Goal: Transaction & Acquisition: Purchase product/service

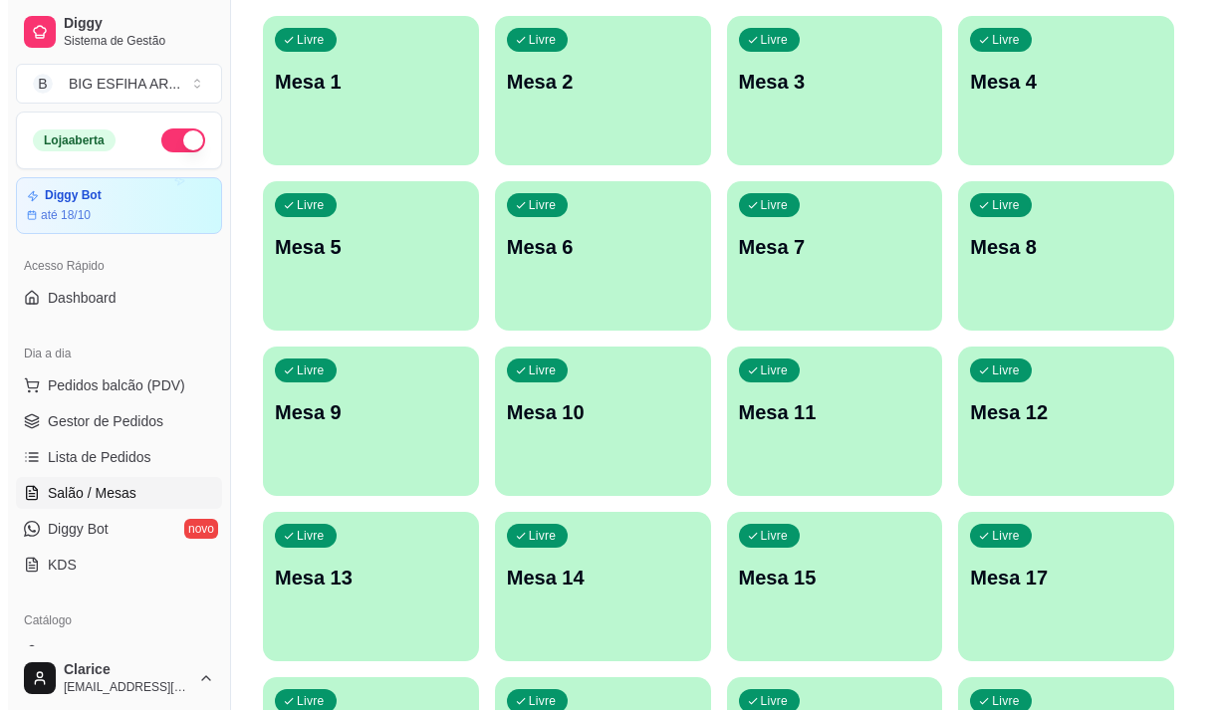
scroll to position [100, 0]
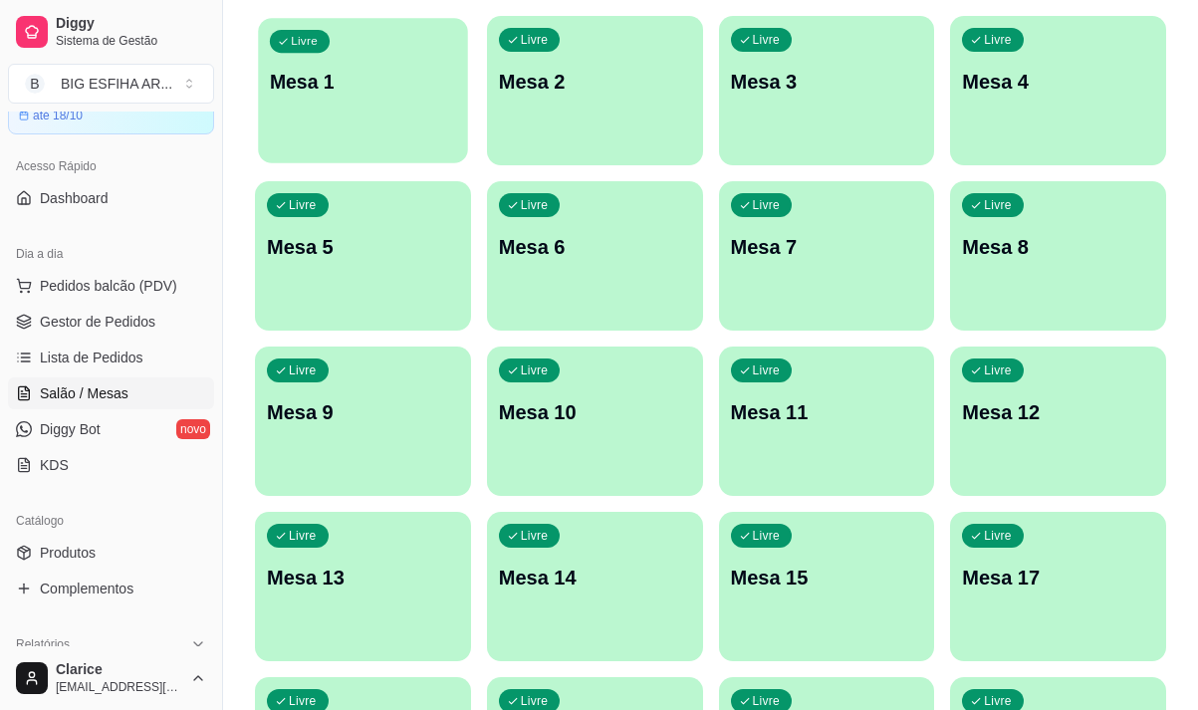
click at [378, 123] on div "Livre Mesa 1" at bounding box center [362, 78] width 209 height 121
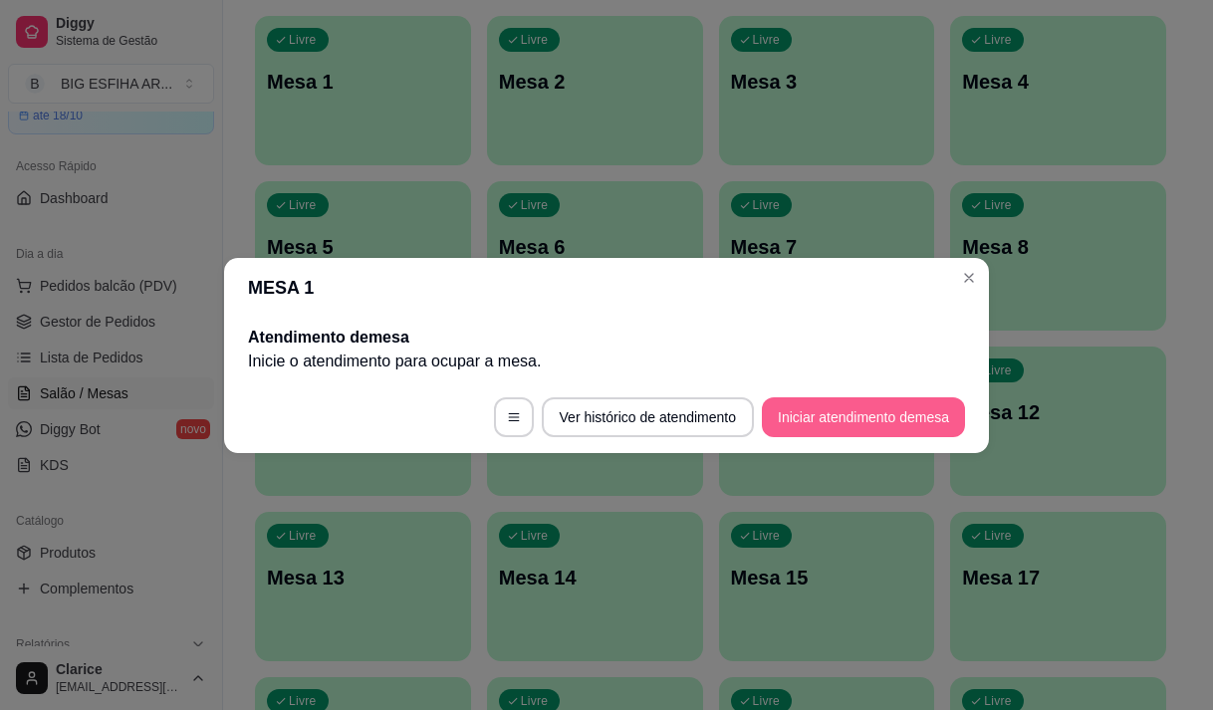
click at [814, 427] on button "Iniciar atendimento de mesa" at bounding box center [863, 417] width 203 height 40
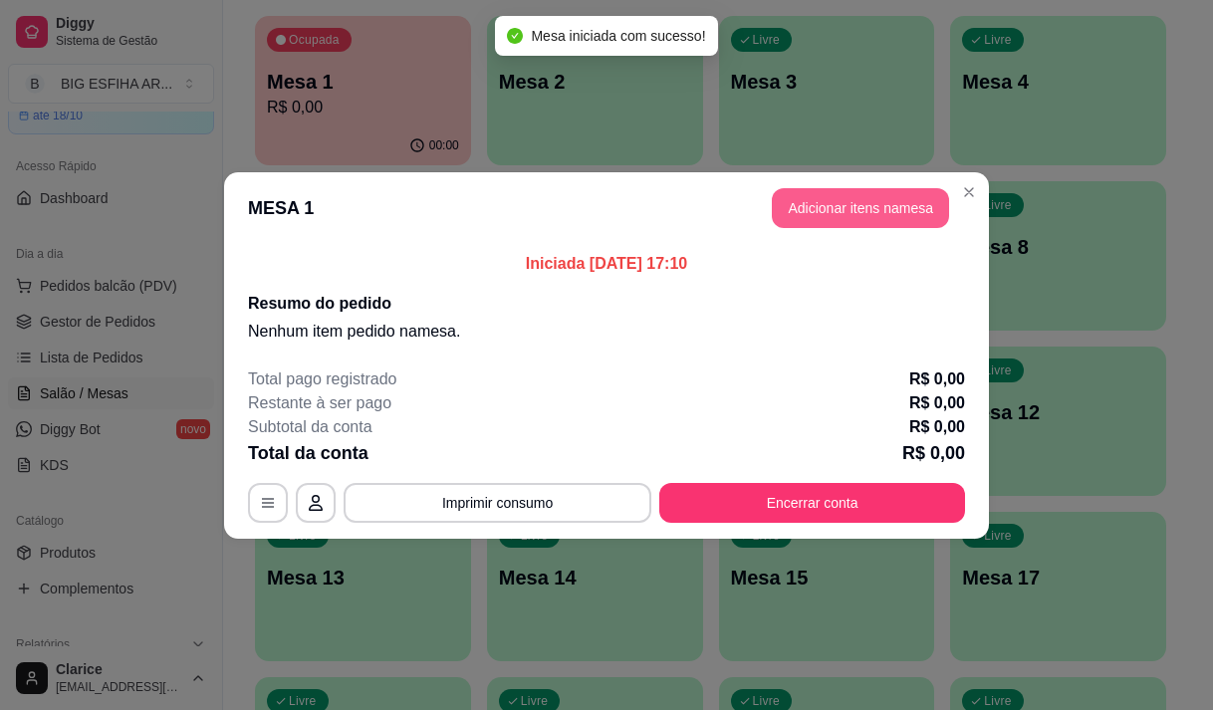
click at [868, 218] on button "Adicionar itens na mesa" at bounding box center [860, 208] width 177 height 40
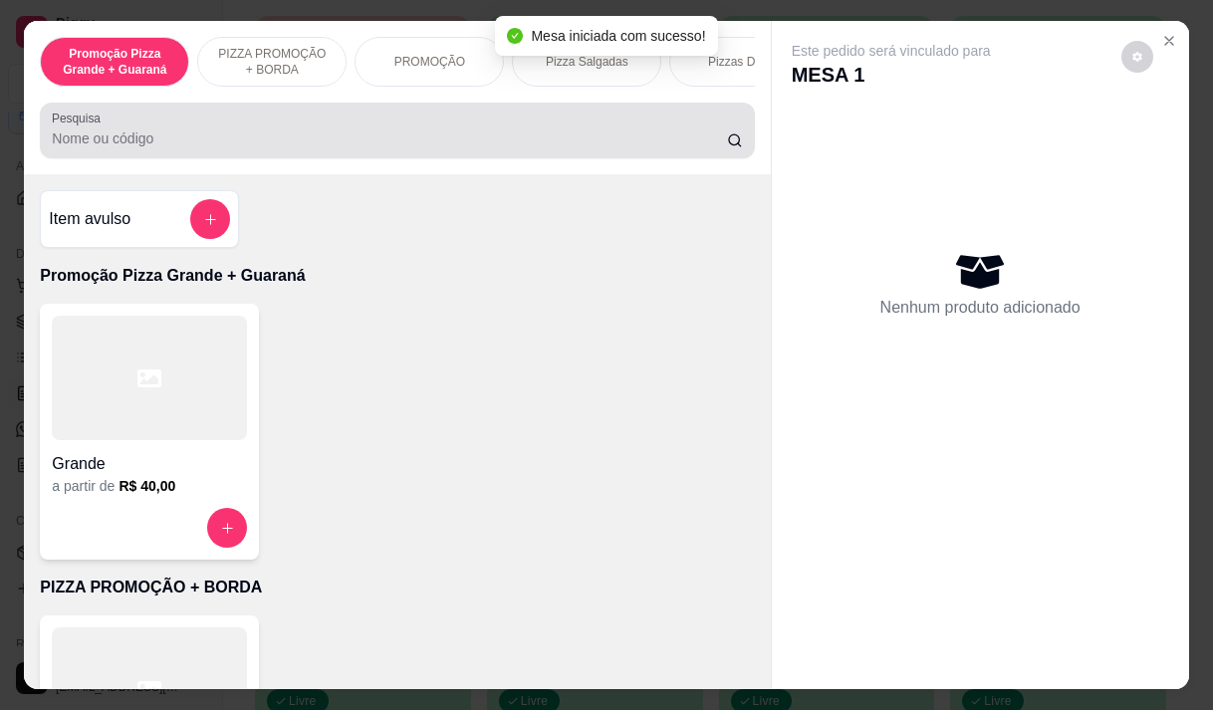
drag, startPoint x: 294, startPoint y: 149, endPoint x: 306, endPoint y: 108, distance: 43.5
click at [294, 146] on input "Pesquisa" at bounding box center [389, 138] width 675 height 20
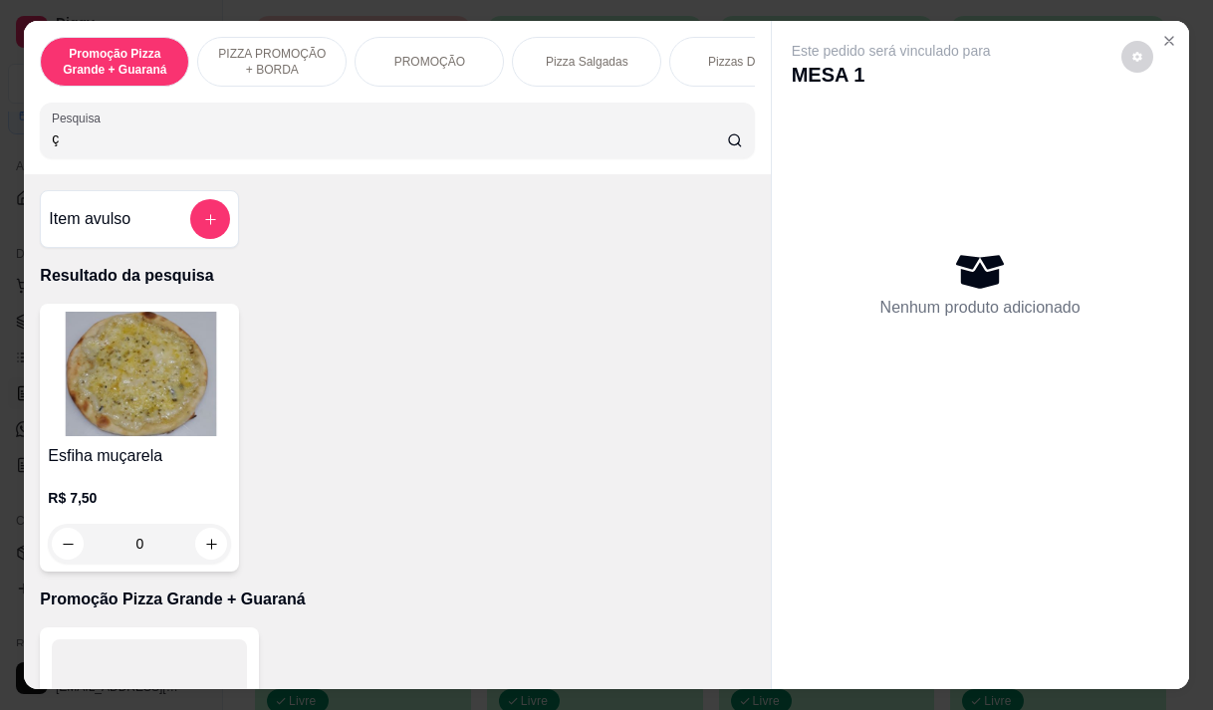
type input "ç"
click at [175, 457] on h4 "Esfiha muçarela" at bounding box center [139, 456] width 183 height 24
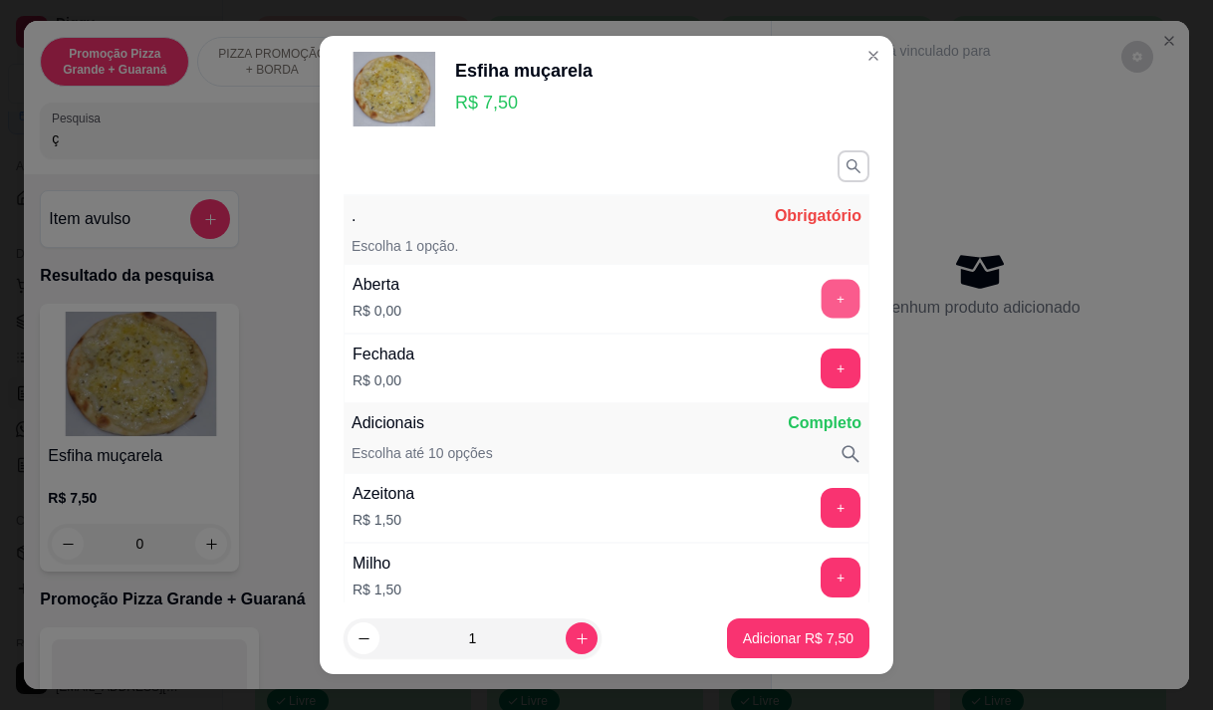
click at [821, 301] on button "+" at bounding box center [840, 298] width 39 height 39
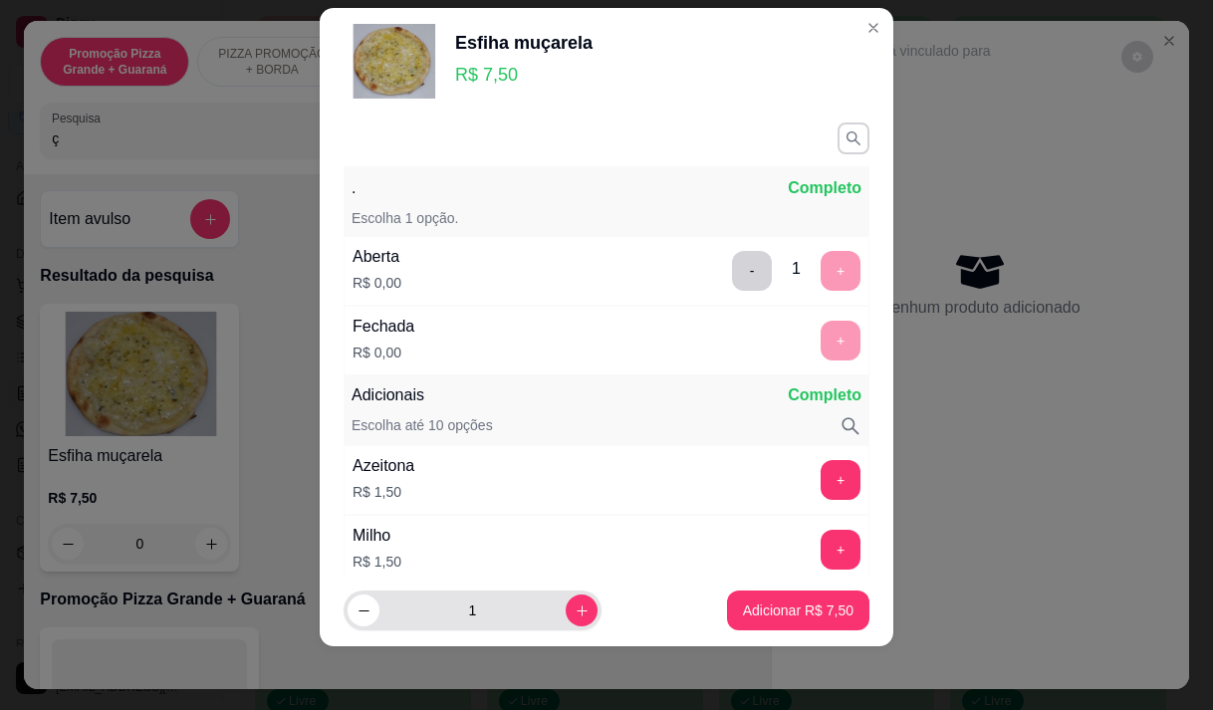
scroll to position [261, 0]
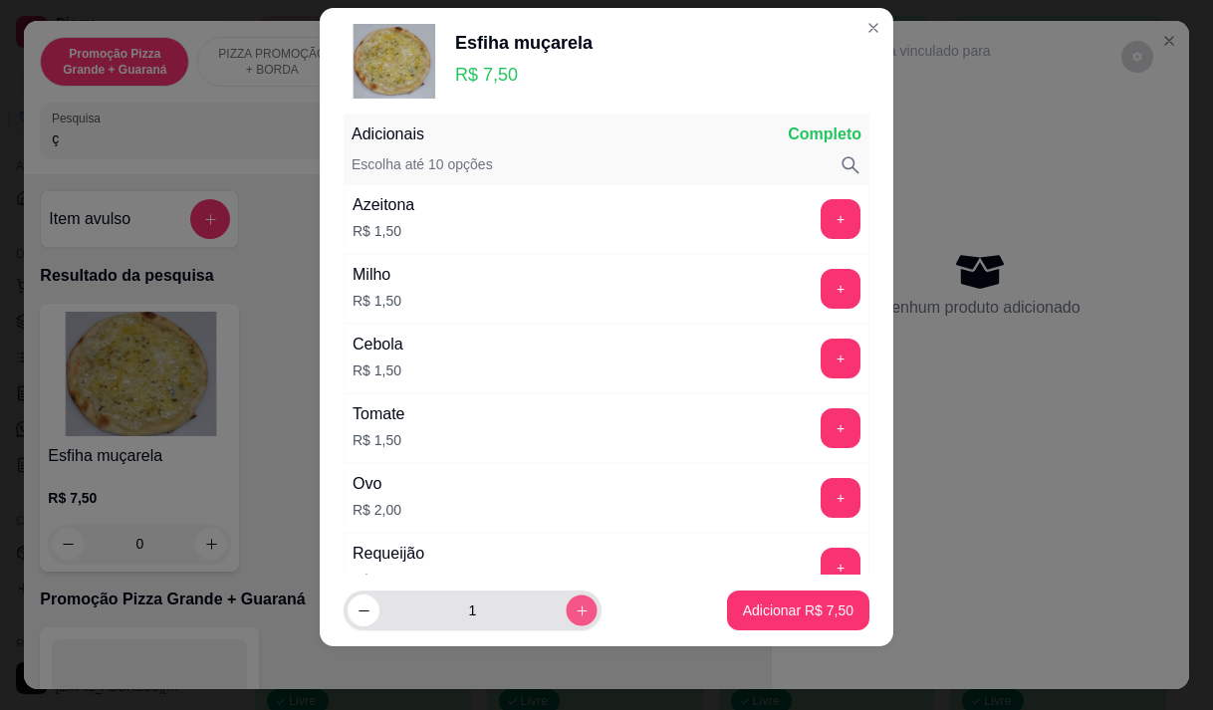
click at [566, 601] on button "increase-product-quantity" at bounding box center [581, 610] width 31 height 31
type input "2"
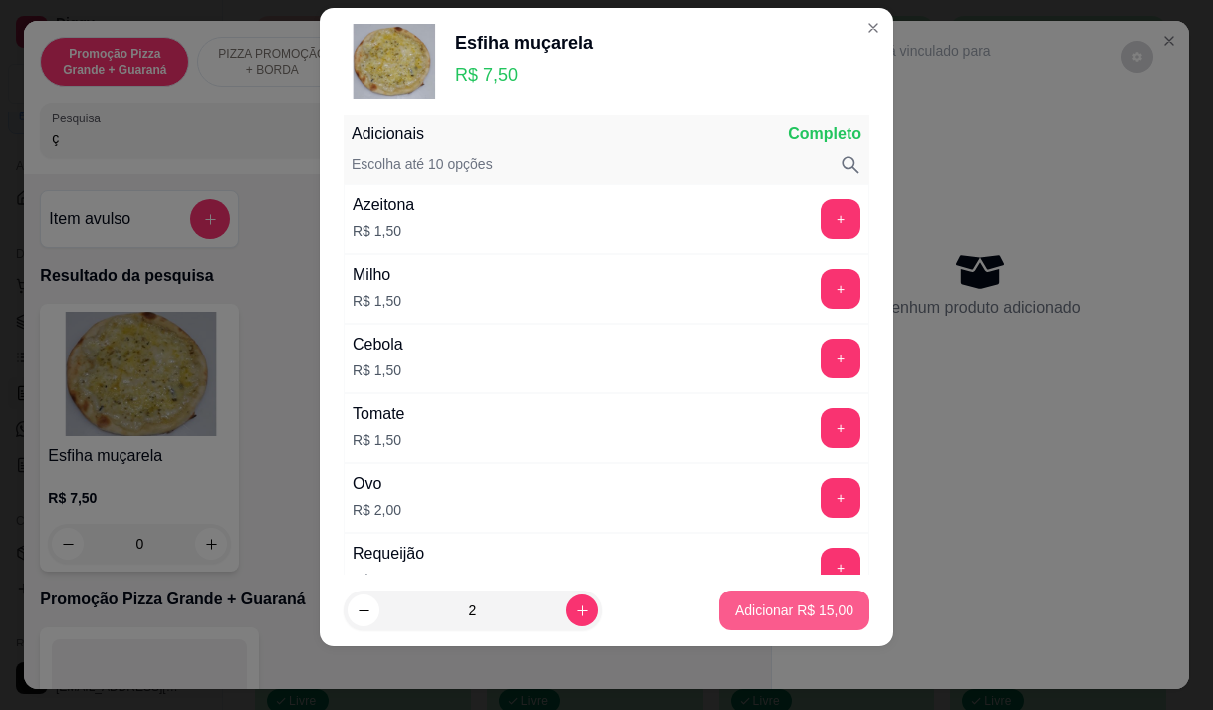
click at [735, 611] on p "Adicionar R$ 15,00" at bounding box center [794, 610] width 118 height 20
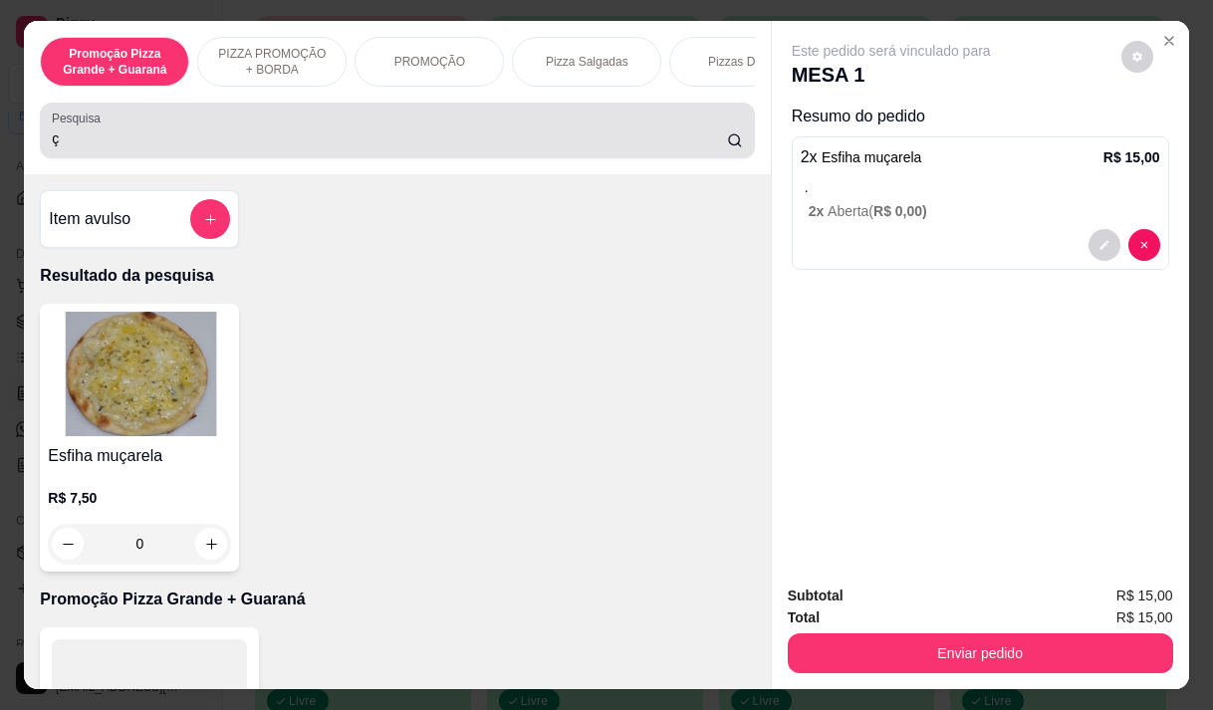
click at [61, 148] on input "ç" at bounding box center [389, 138] width 675 height 20
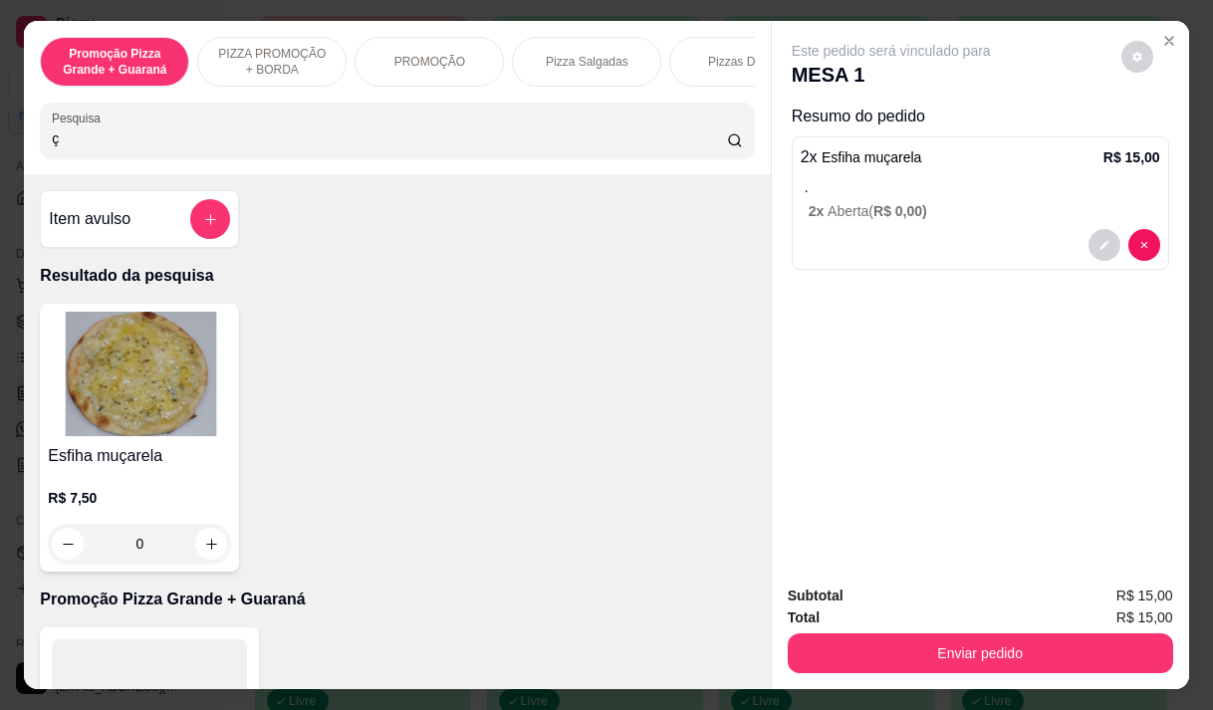
click at [61, 148] on input "ç" at bounding box center [389, 138] width 675 height 20
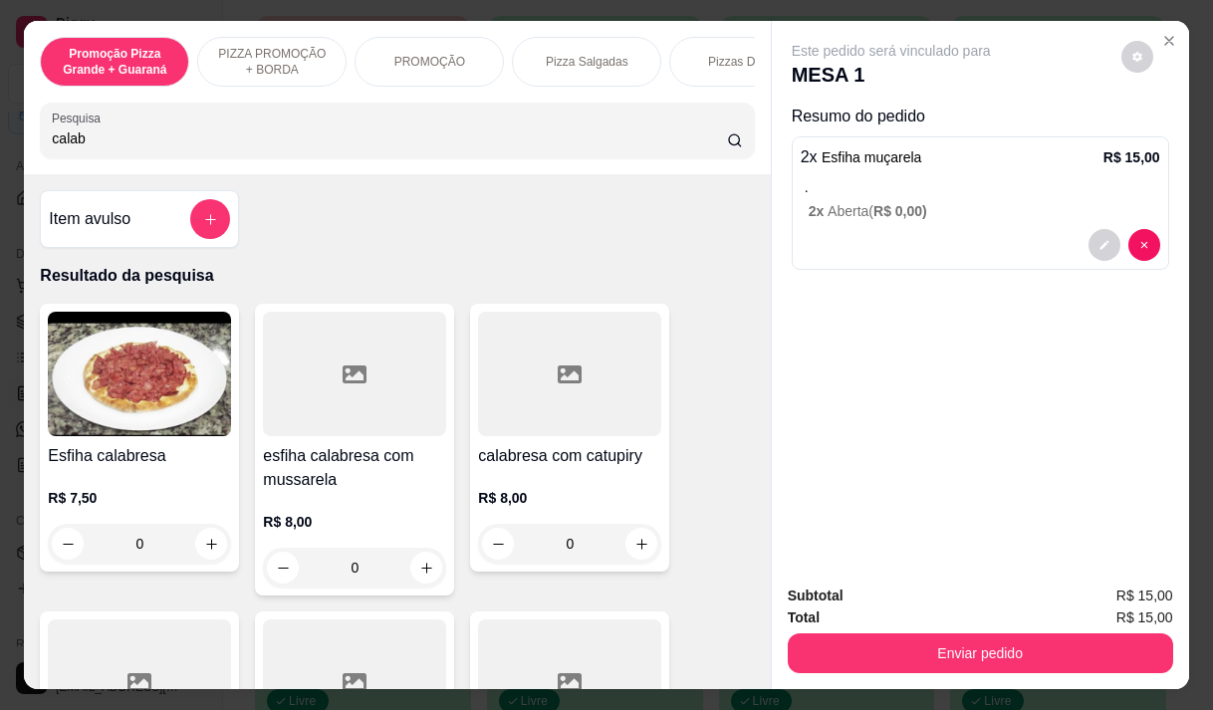
type input "calab"
click at [152, 468] on h4 "Esfiha calabresa" at bounding box center [139, 456] width 183 height 24
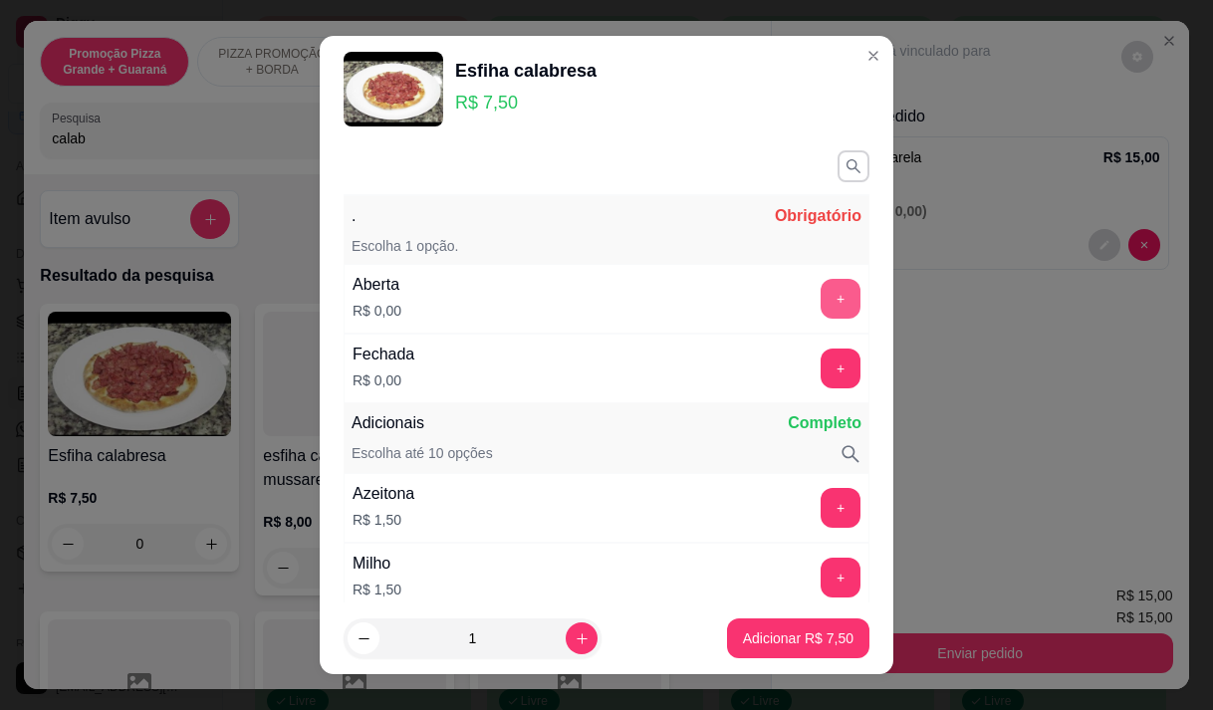
click at [820, 295] on button "+" at bounding box center [840, 299] width 40 height 40
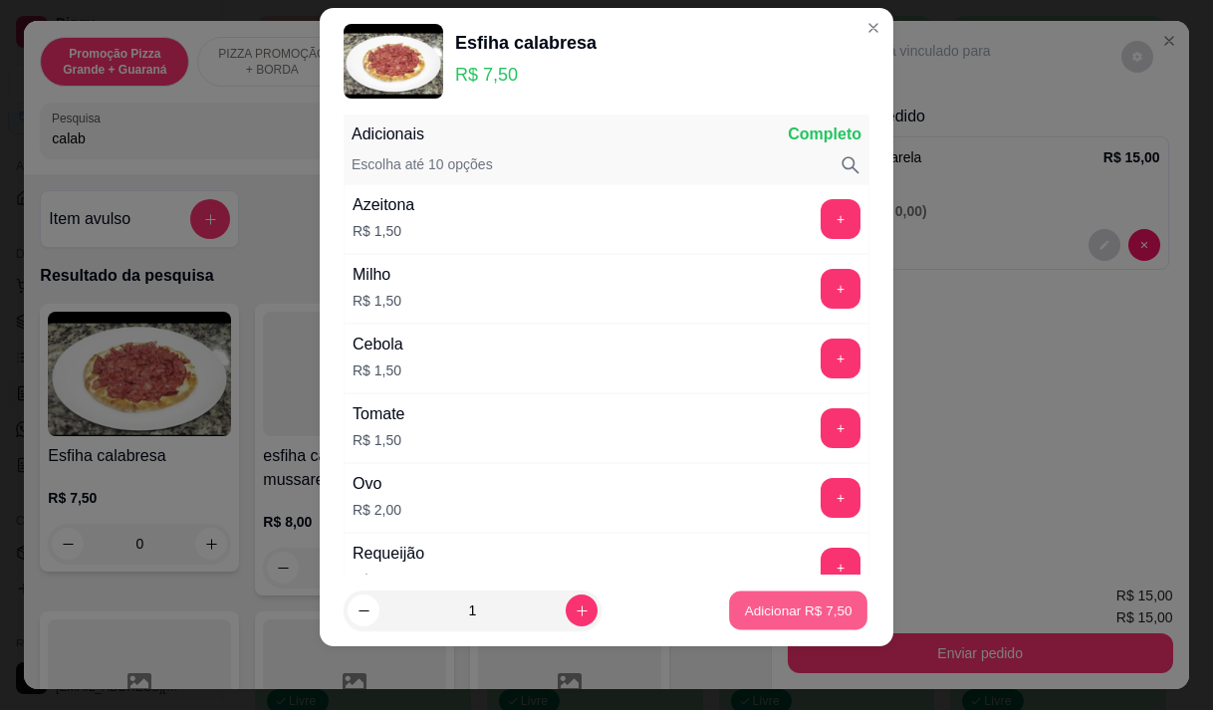
click at [774, 603] on p "Adicionar R$ 7,50" at bounding box center [798, 610] width 108 height 19
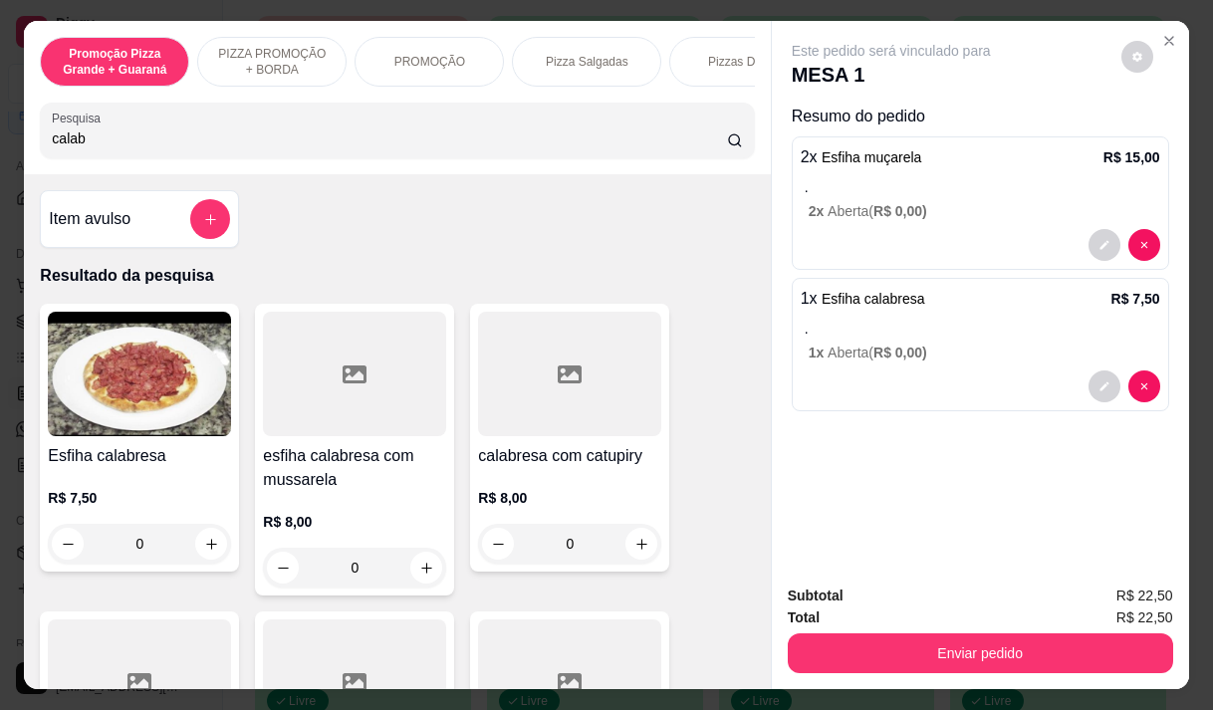
click at [72, 148] on input "calab" at bounding box center [389, 138] width 675 height 20
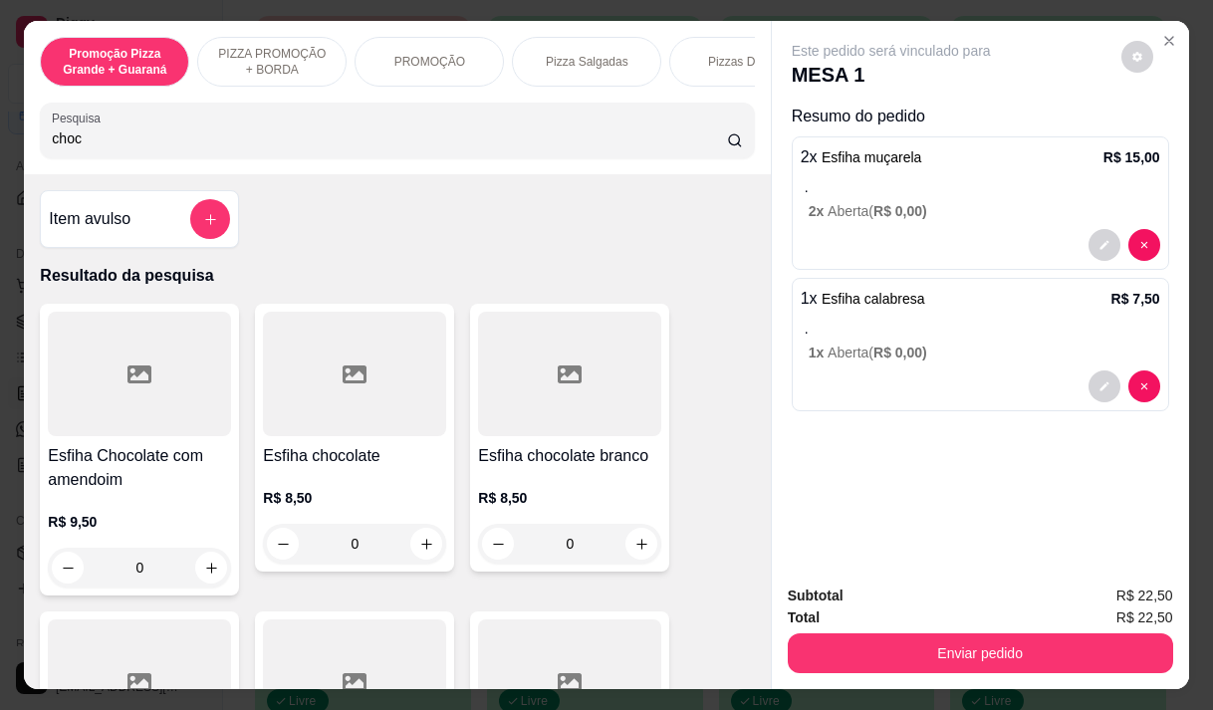
type input "choc"
click at [394, 455] on h4 "Esfiha chocolate" at bounding box center [354, 456] width 183 height 24
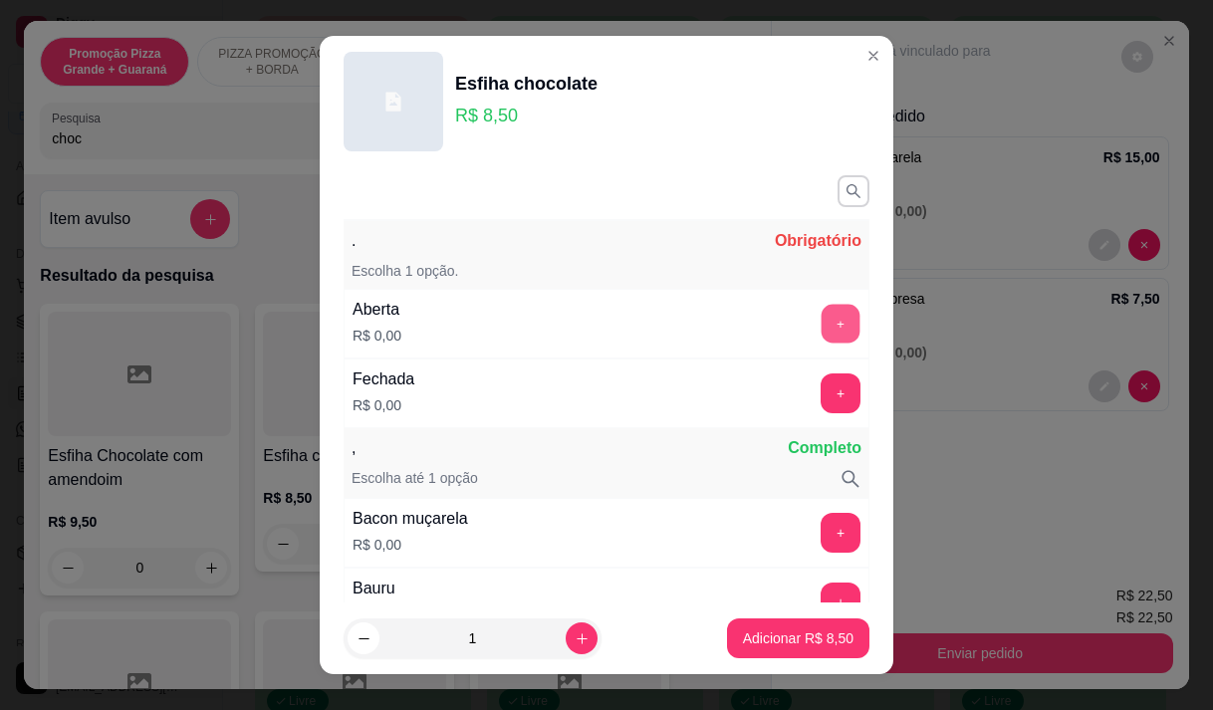
click at [821, 322] on button "+" at bounding box center [840, 323] width 39 height 39
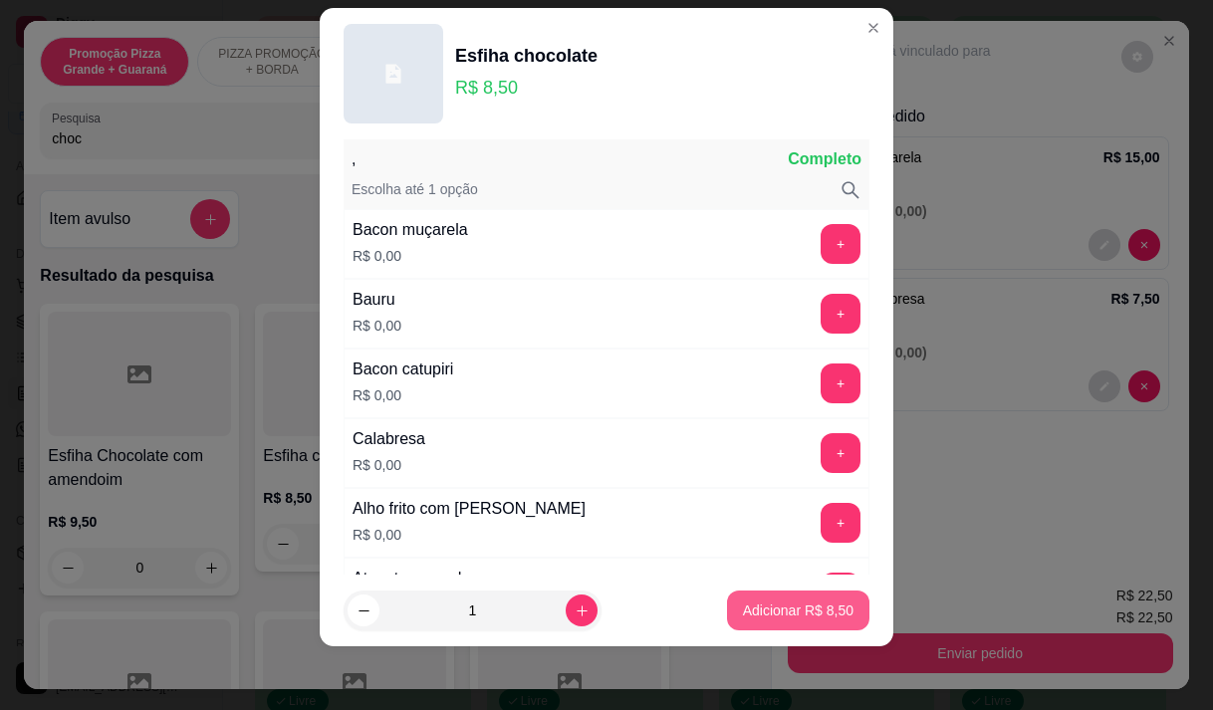
click at [779, 613] on p "Adicionar R$ 8,50" at bounding box center [798, 610] width 111 height 20
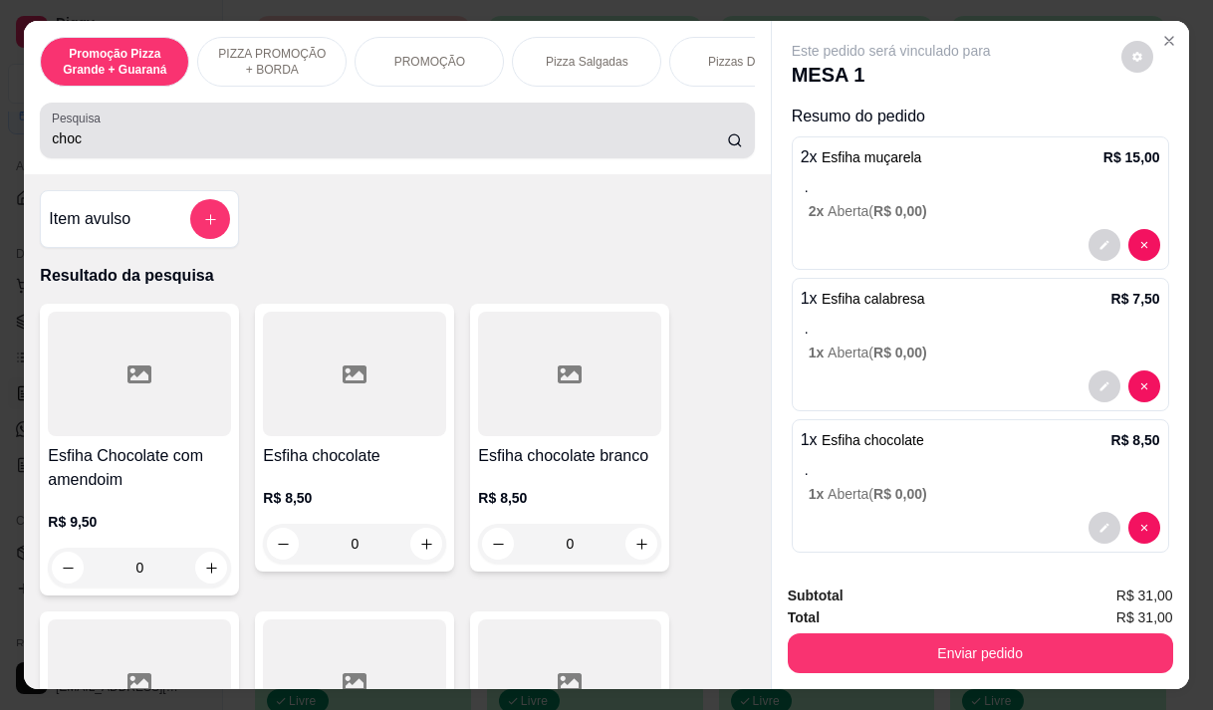
click at [77, 137] on input "choc" at bounding box center [389, 138] width 675 height 20
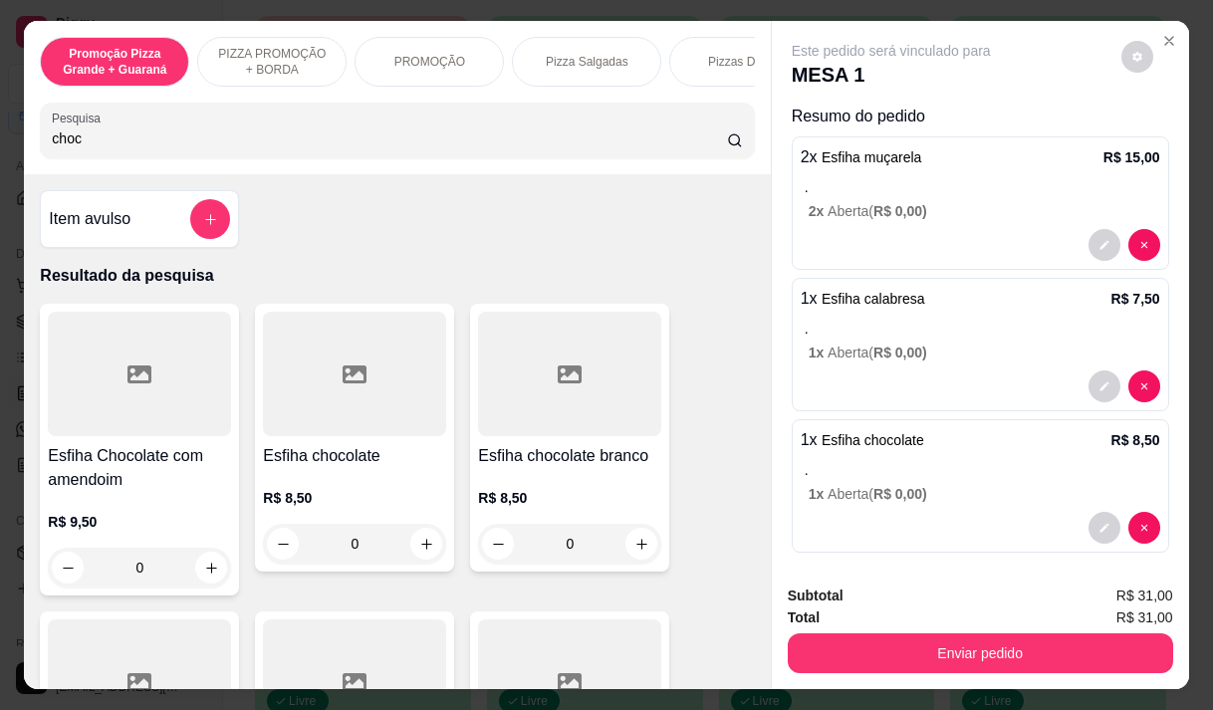
click at [77, 137] on input "choc" at bounding box center [389, 138] width 675 height 20
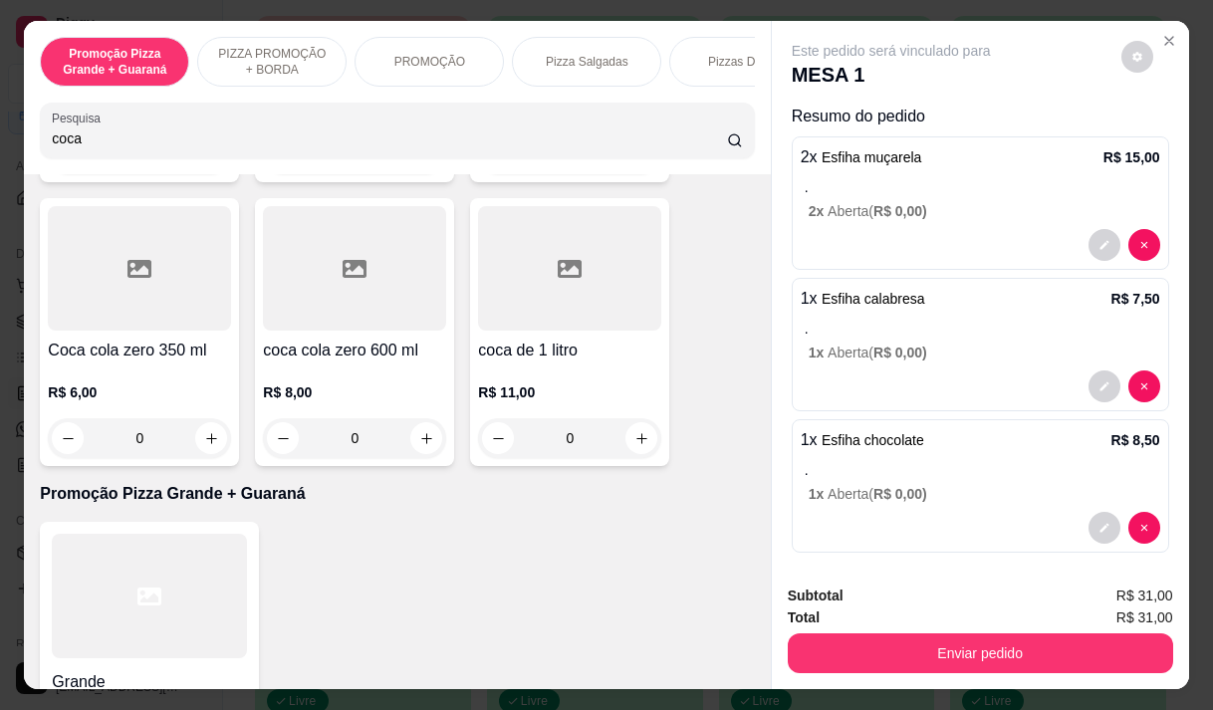
scroll to position [498, 0]
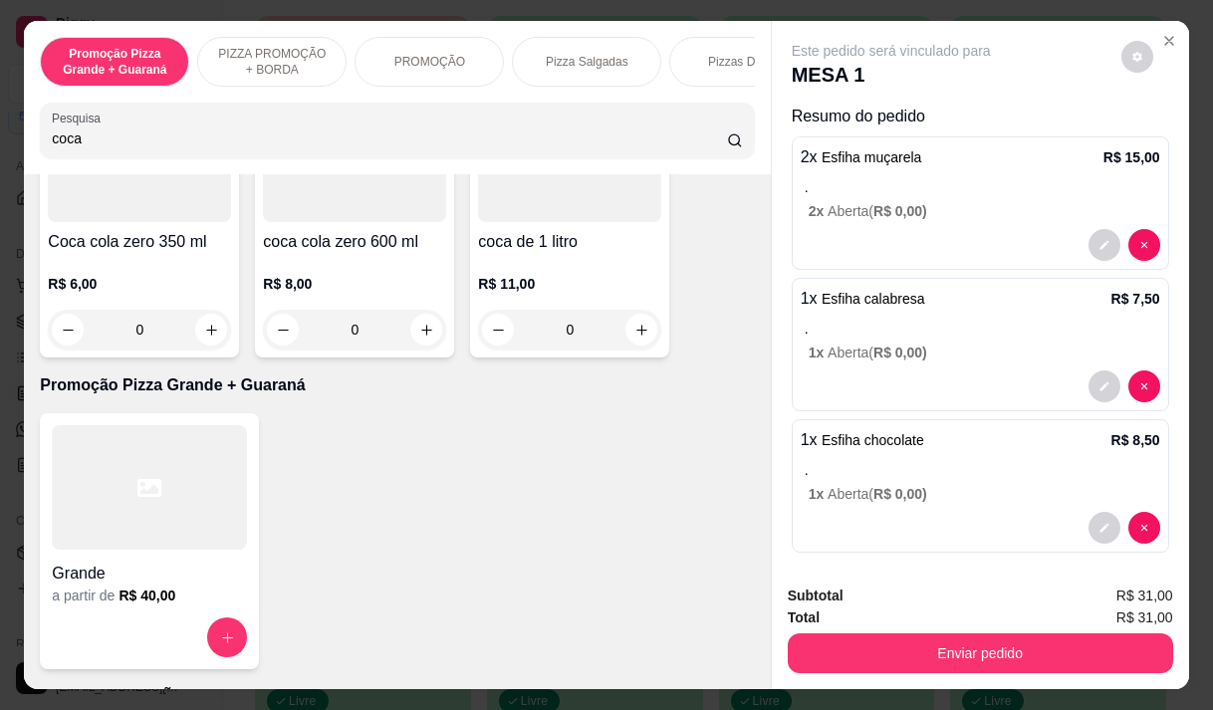
type input "coca"
click at [143, 275] on div "R$ 6,00 0" at bounding box center [139, 302] width 183 height 96
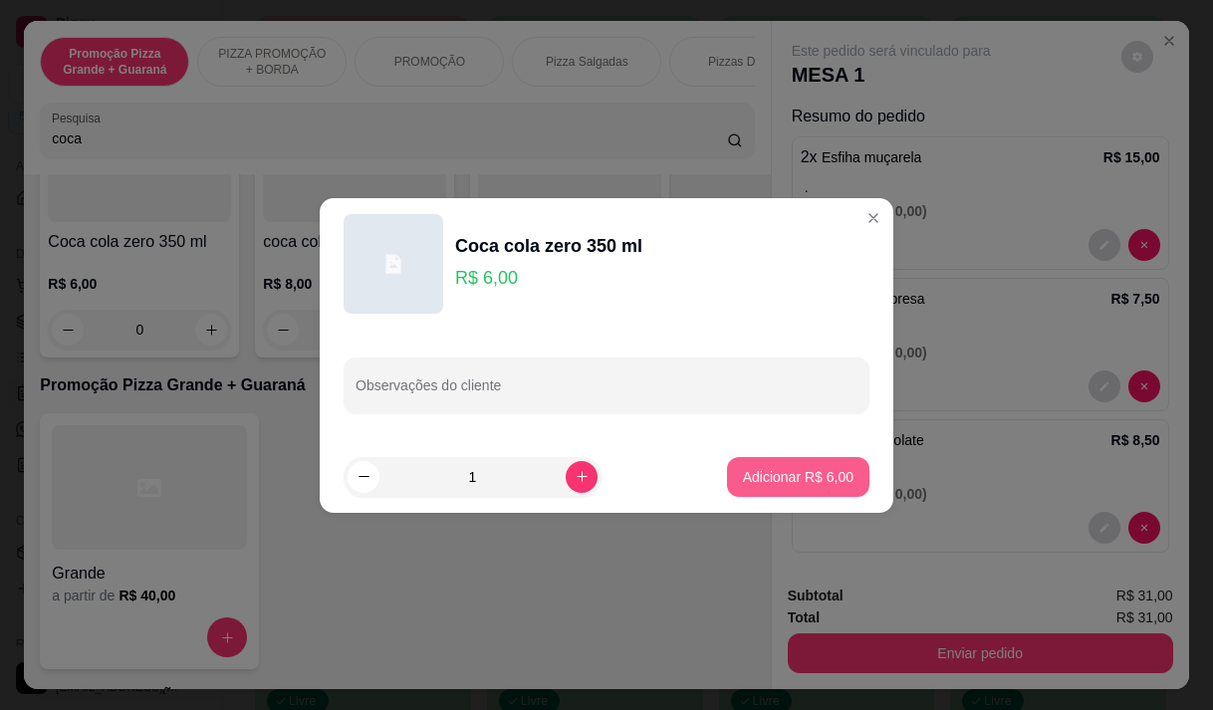
click at [728, 479] on button "Adicionar R$ 6,00" at bounding box center [798, 477] width 142 height 40
type input "1"
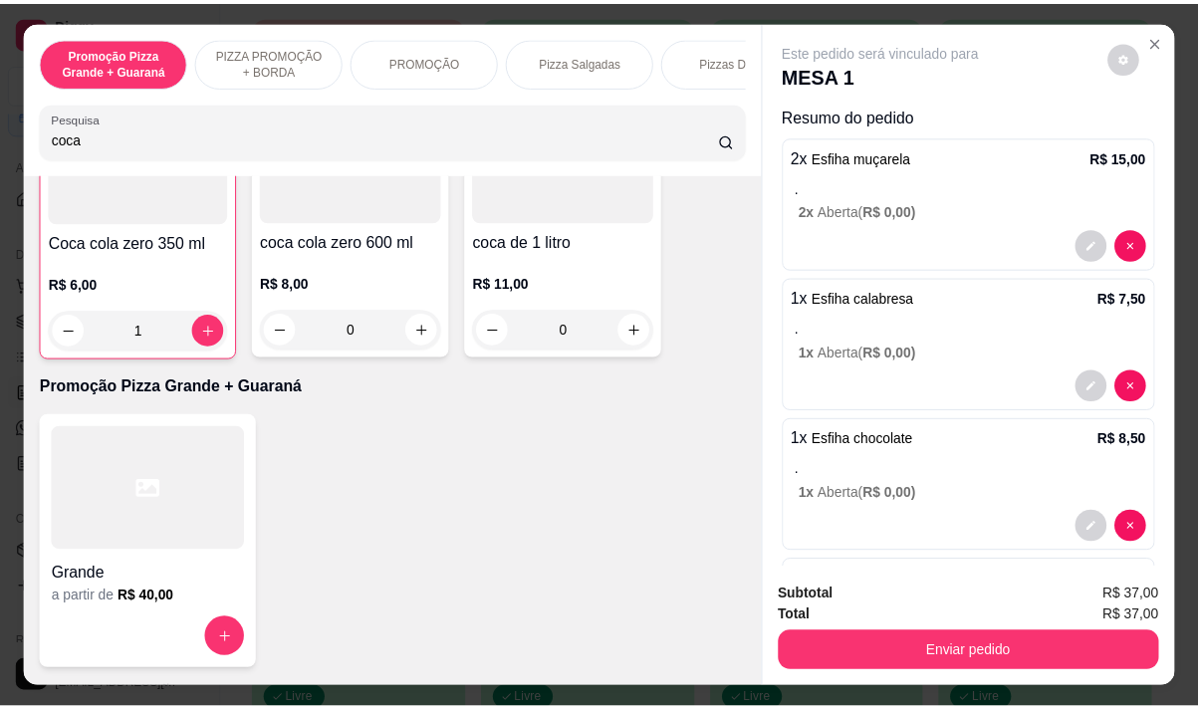
scroll to position [499, 0]
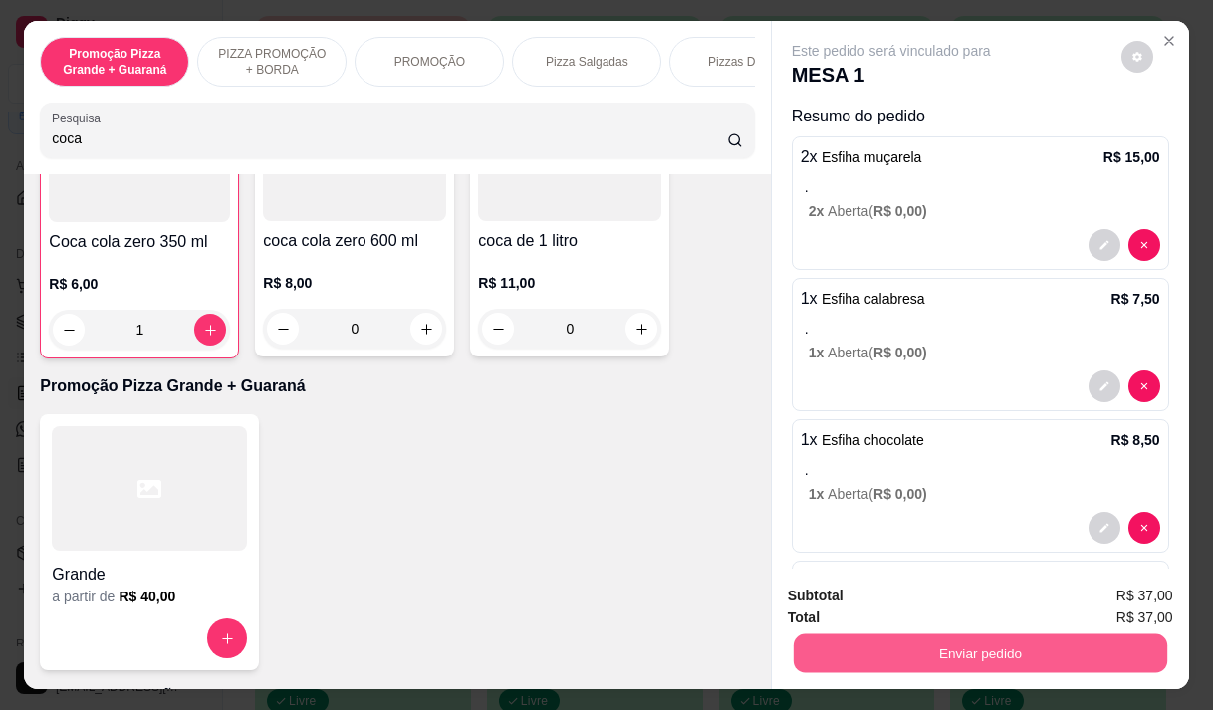
click at [950, 648] on button "Enviar pedido" at bounding box center [979, 652] width 373 height 39
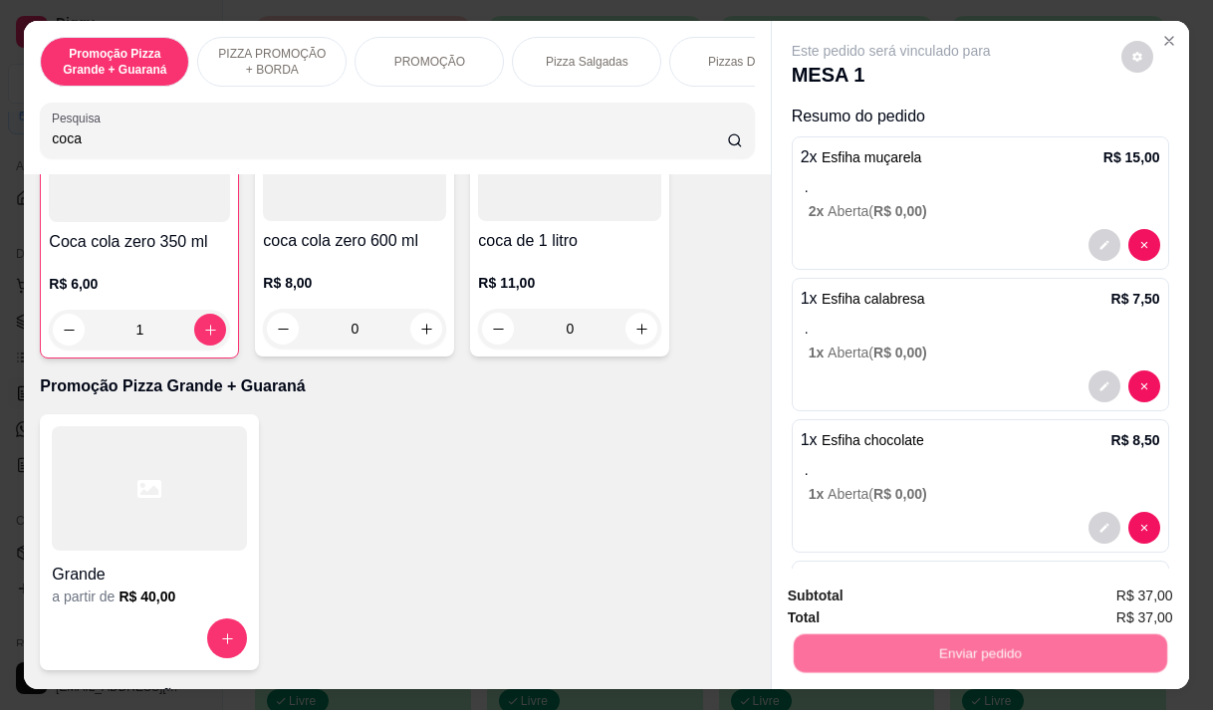
click at [1141, 581] on button "Enviar pedido" at bounding box center [1121, 596] width 110 height 37
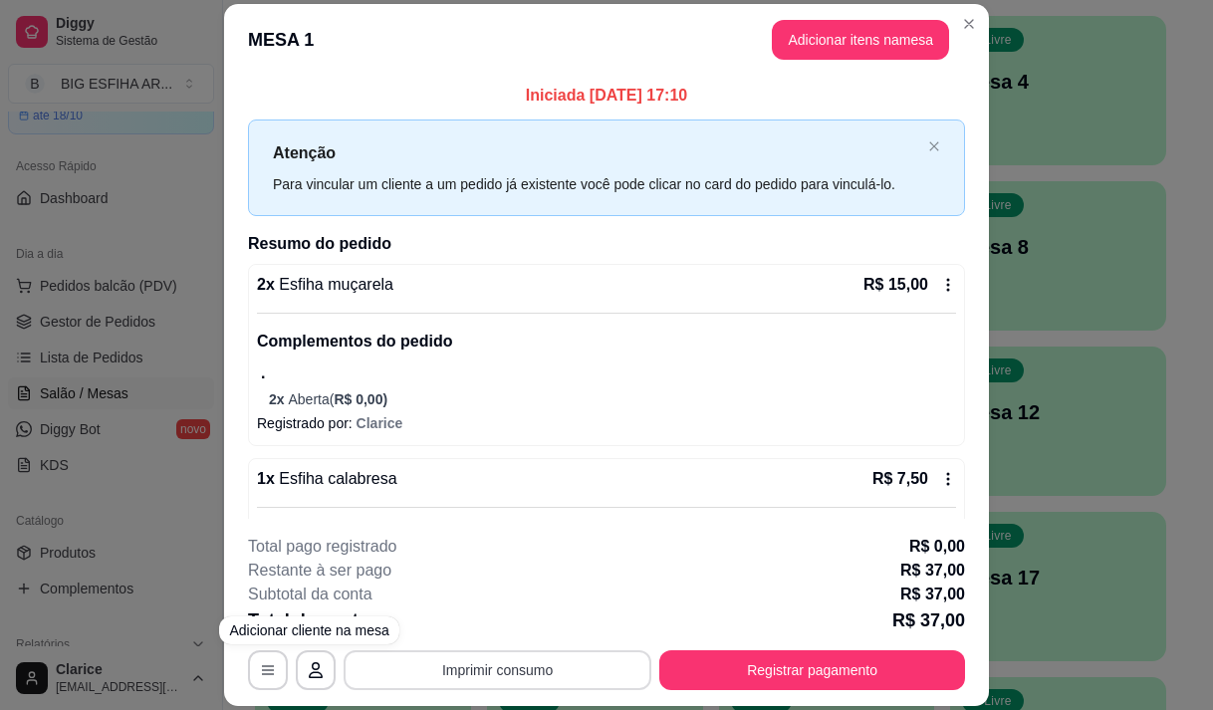
click at [416, 662] on button "Imprimir consumo" at bounding box center [498, 670] width 308 height 40
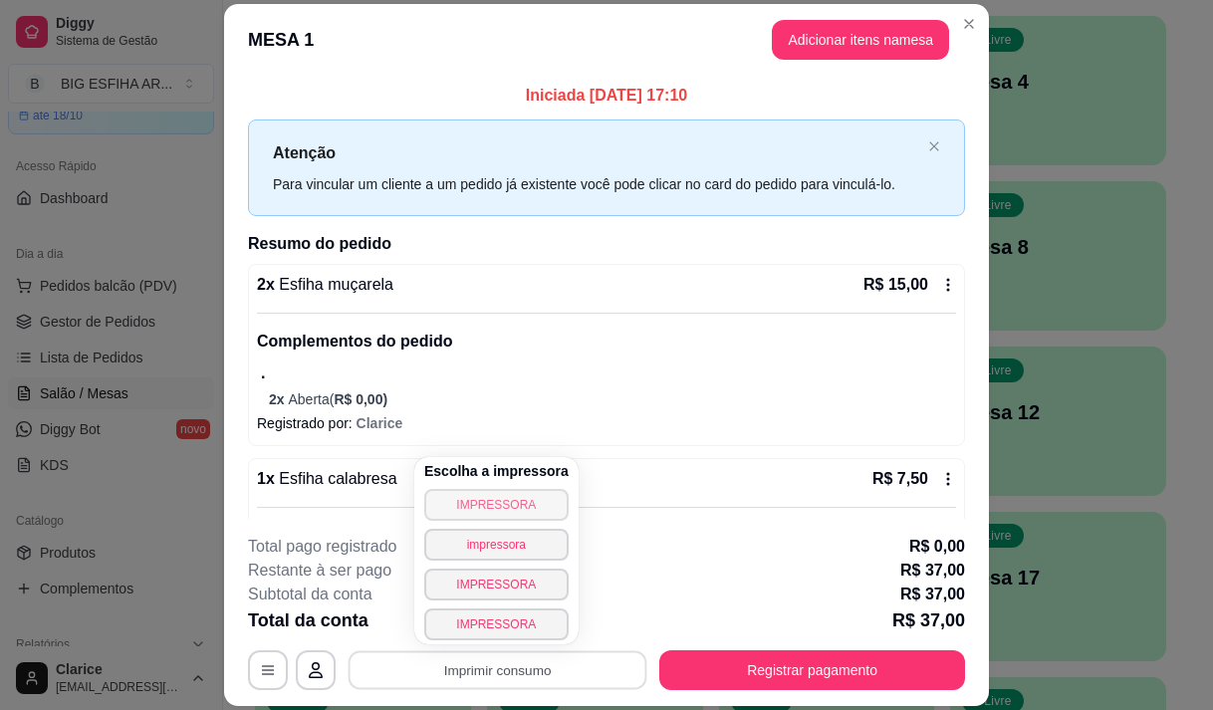
click at [496, 504] on button "IMPRESSORA" at bounding box center [496, 505] width 144 height 32
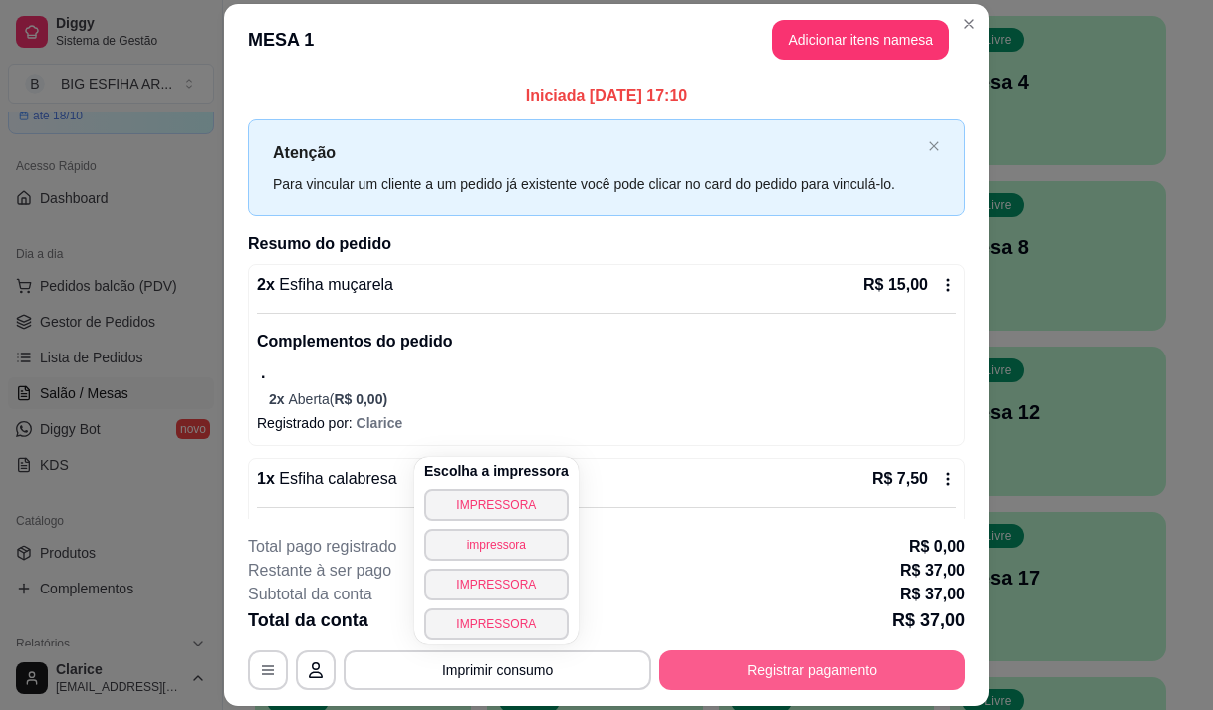
click at [739, 659] on button "Registrar pagamento" at bounding box center [812, 670] width 306 height 40
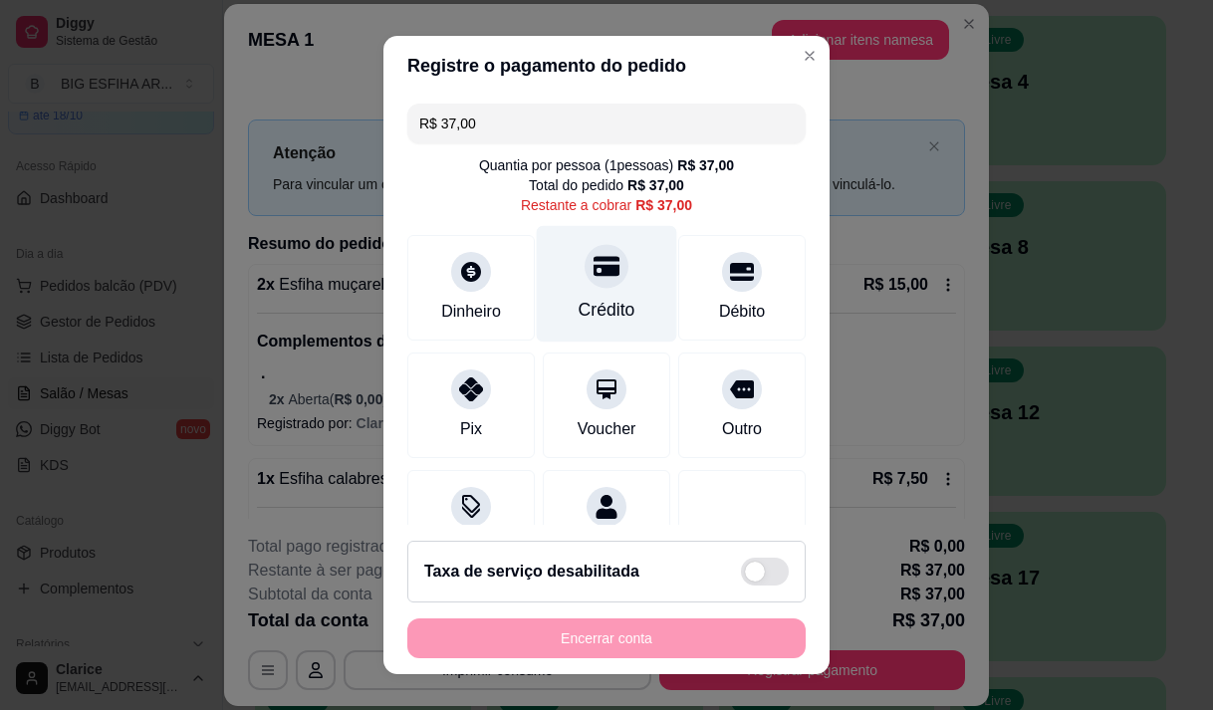
click at [582, 291] on div "Crédito" at bounding box center [607, 283] width 140 height 116
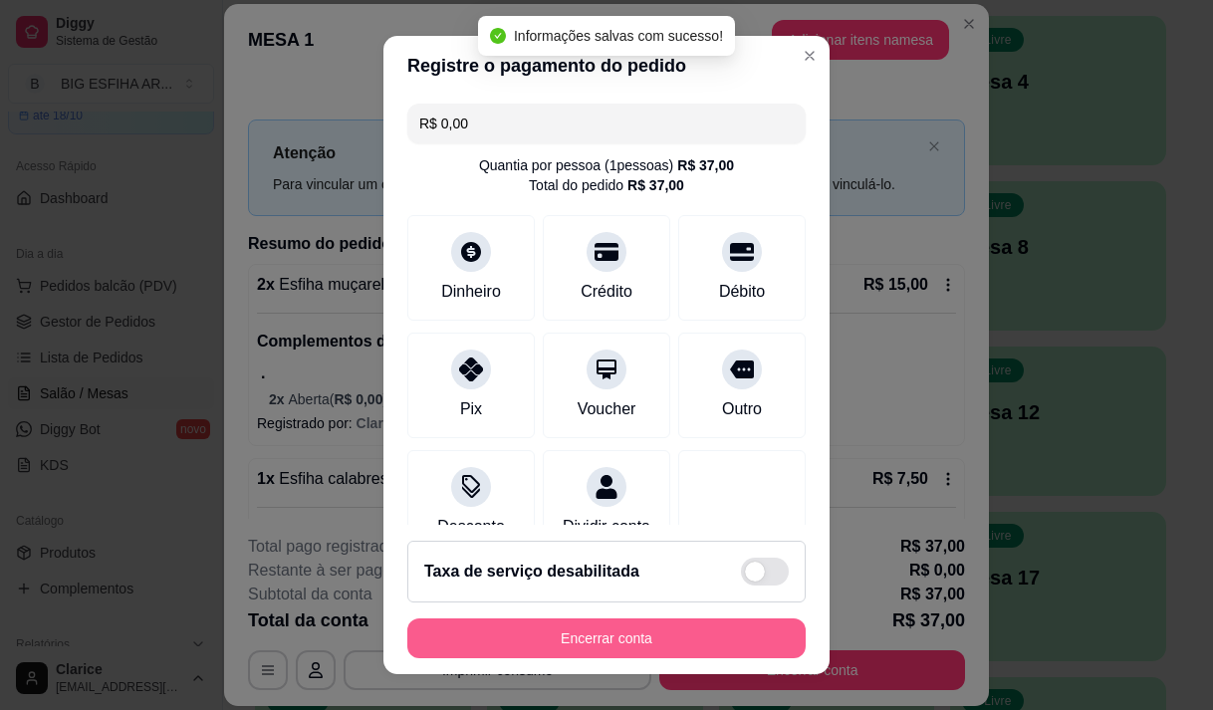
type input "R$ 0,00"
click at [590, 635] on button "Encerrar conta" at bounding box center [606, 638] width 398 height 40
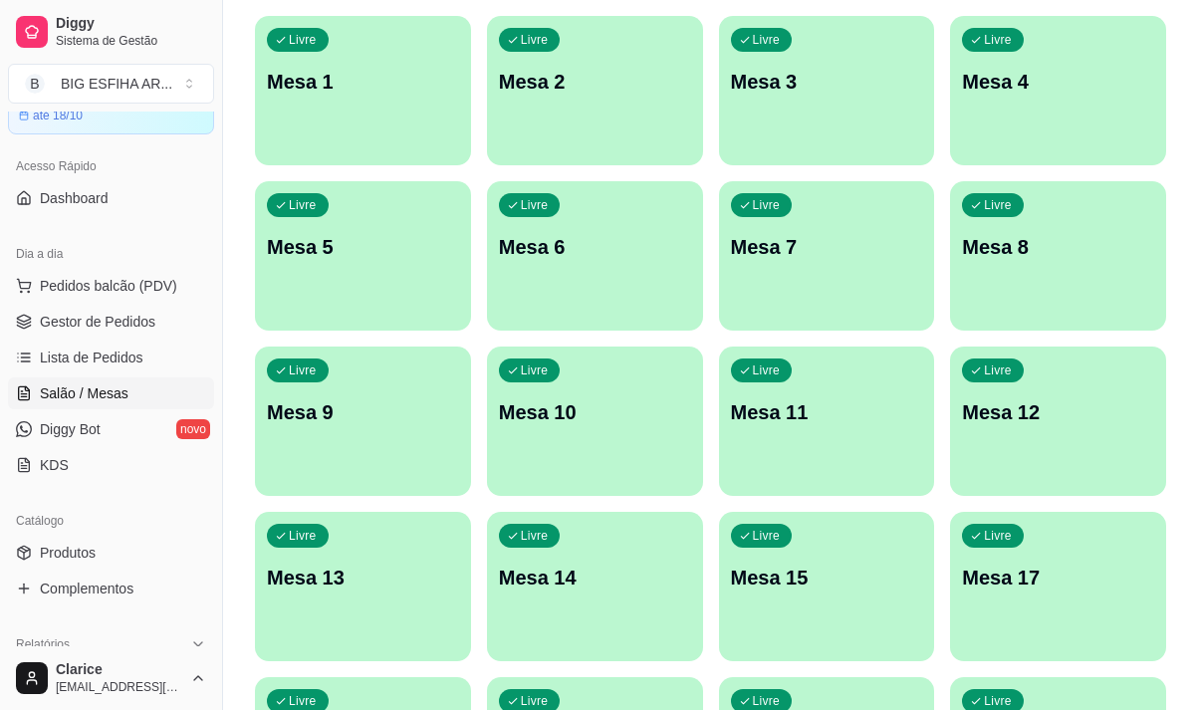
click at [638, 460] on div "Livre Mesa 10" at bounding box center [595, 409] width 216 height 125
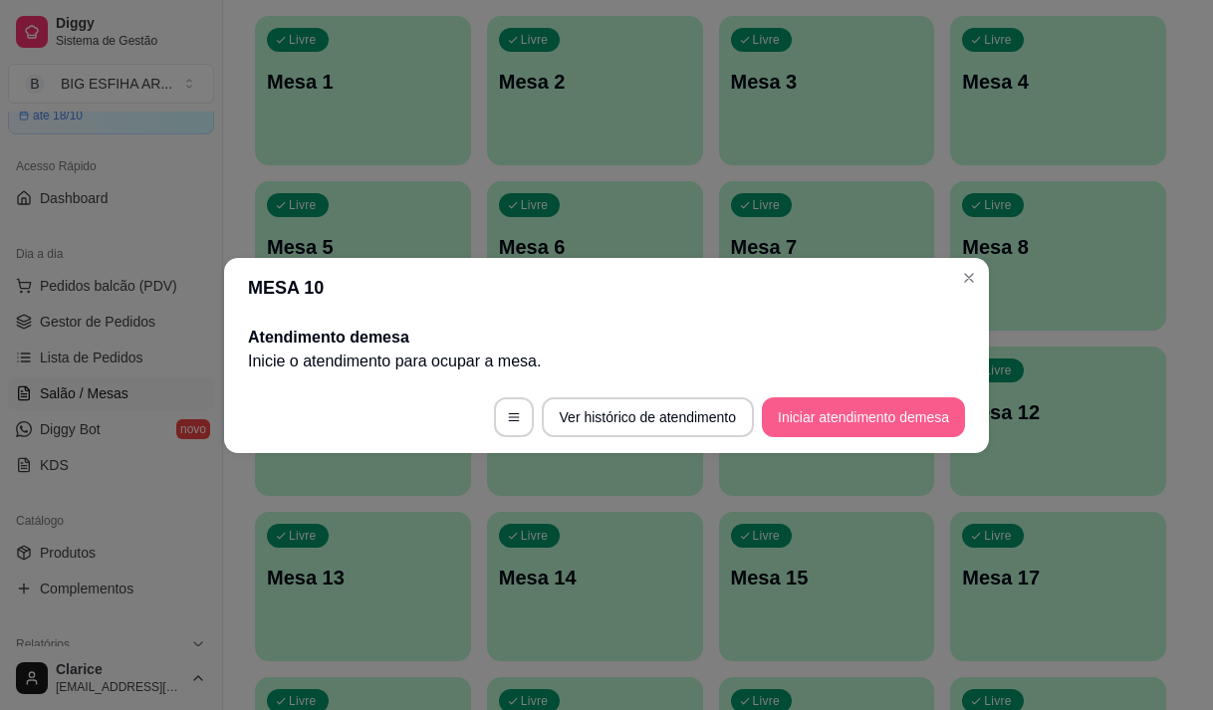
click at [921, 407] on button "Iniciar atendimento de mesa" at bounding box center [863, 417] width 203 height 40
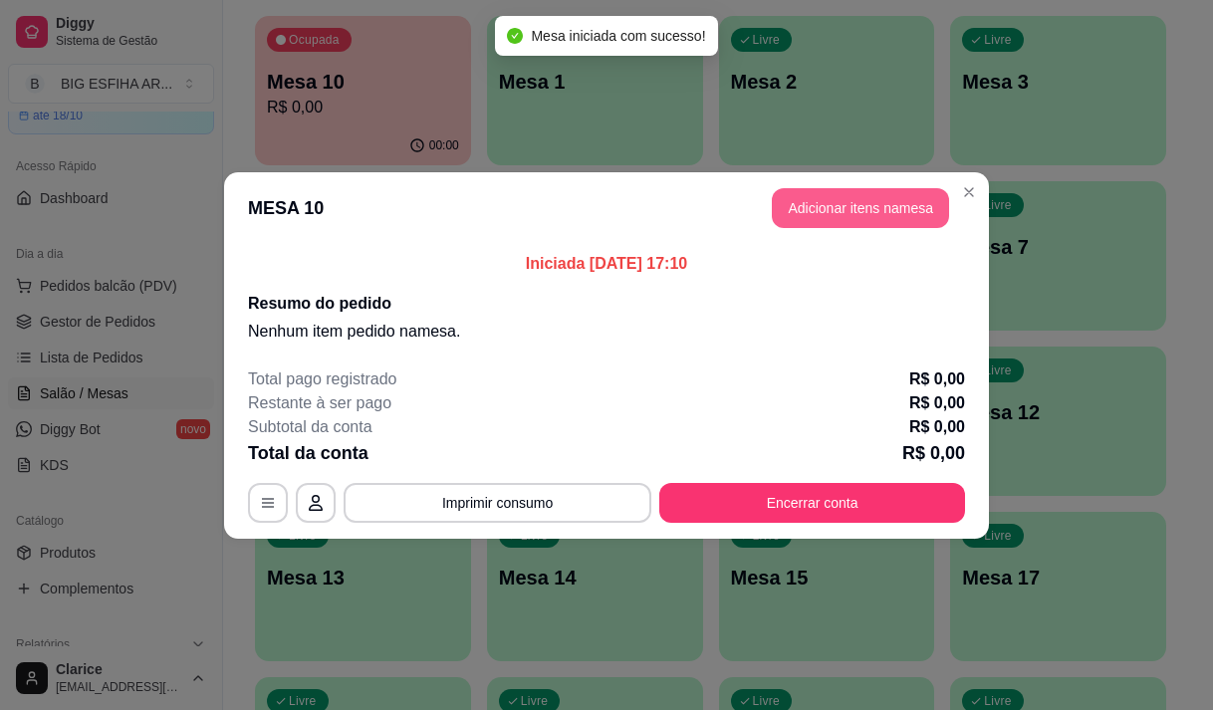
click at [875, 222] on button "Adicionar itens na mesa" at bounding box center [860, 208] width 177 height 40
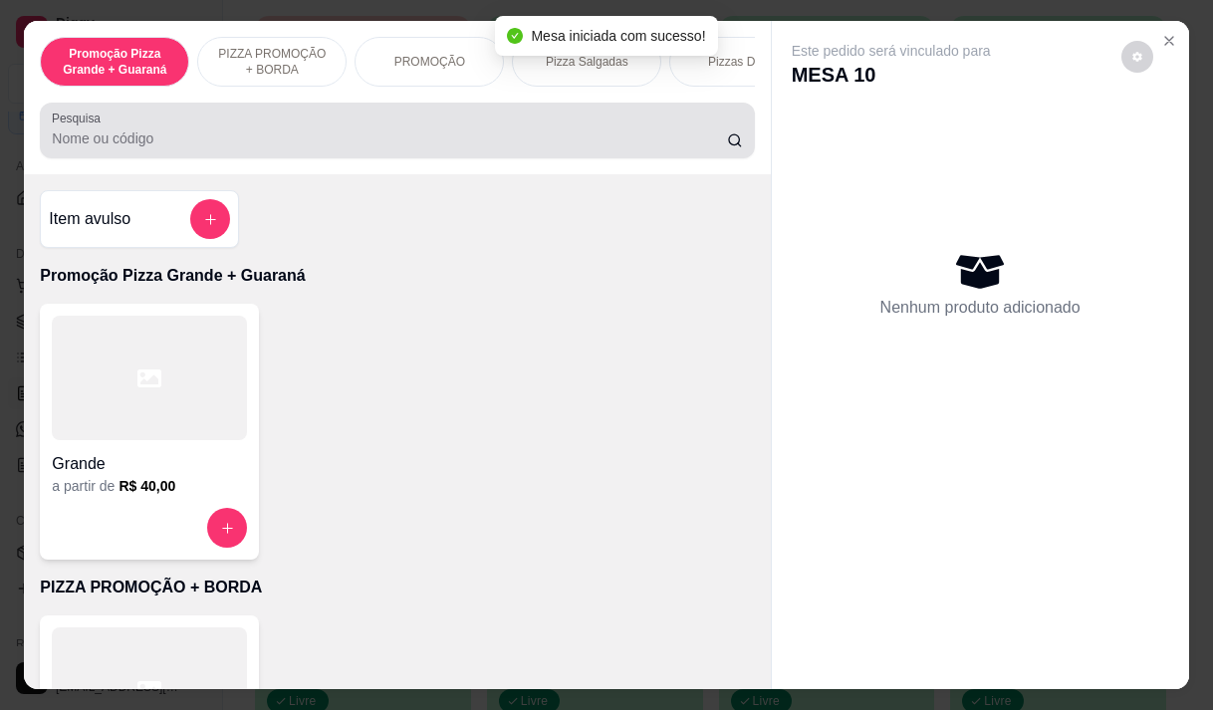
click at [452, 158] on div "Pesquisa" at bounding box center [397, 131] width 714 height 56
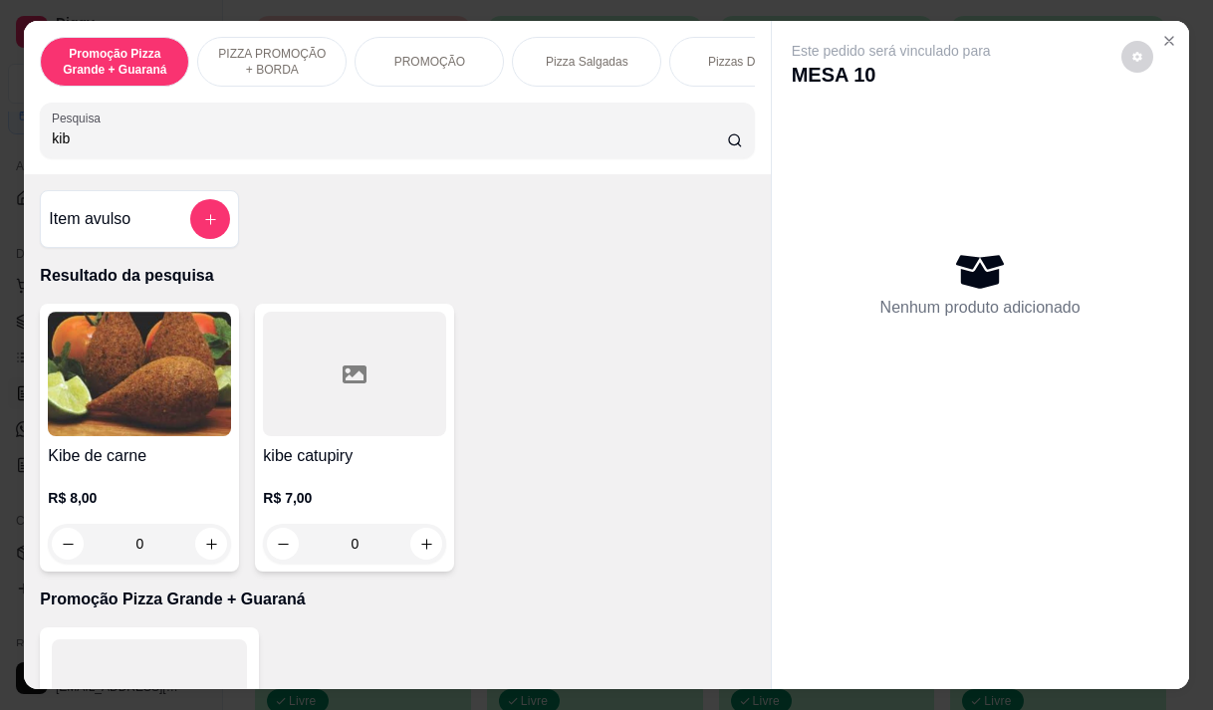
type input "kib"
click at [114, 387] on img at bounding box center [139, 374] width 183 height 124
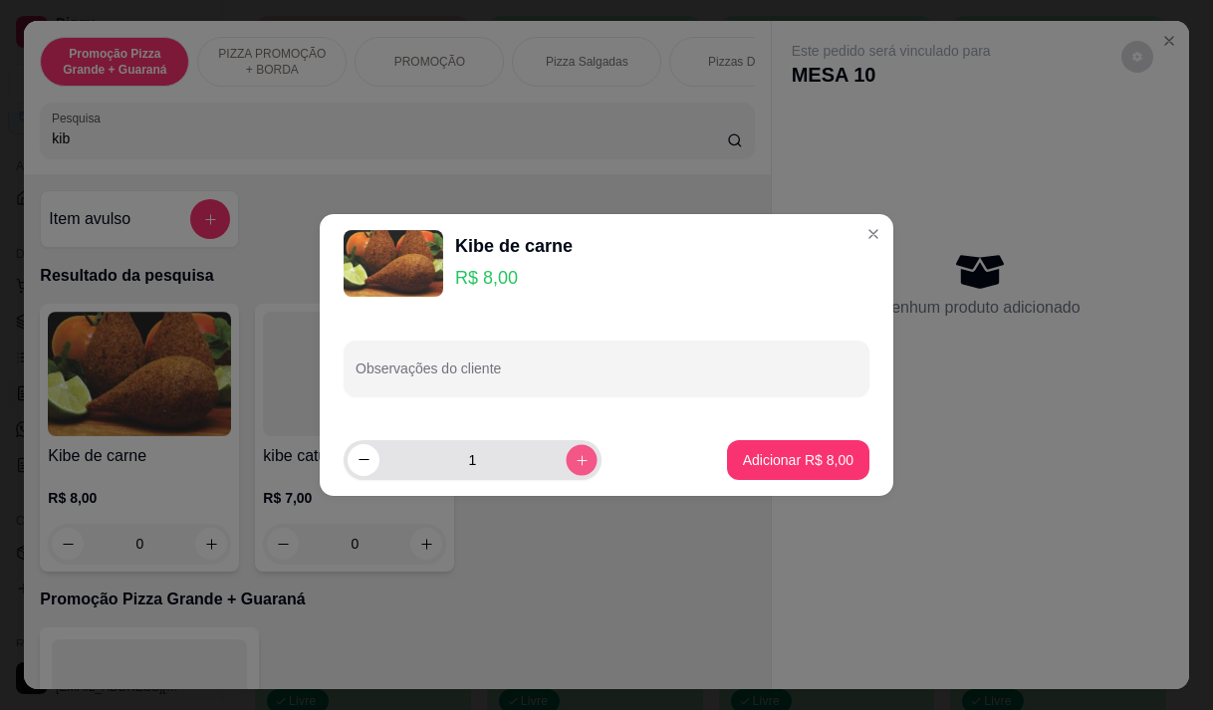
click at [575, 464] on icon "increase-product-quantity" at bounding box center [582, 460] width 15 height 15
type input "2"
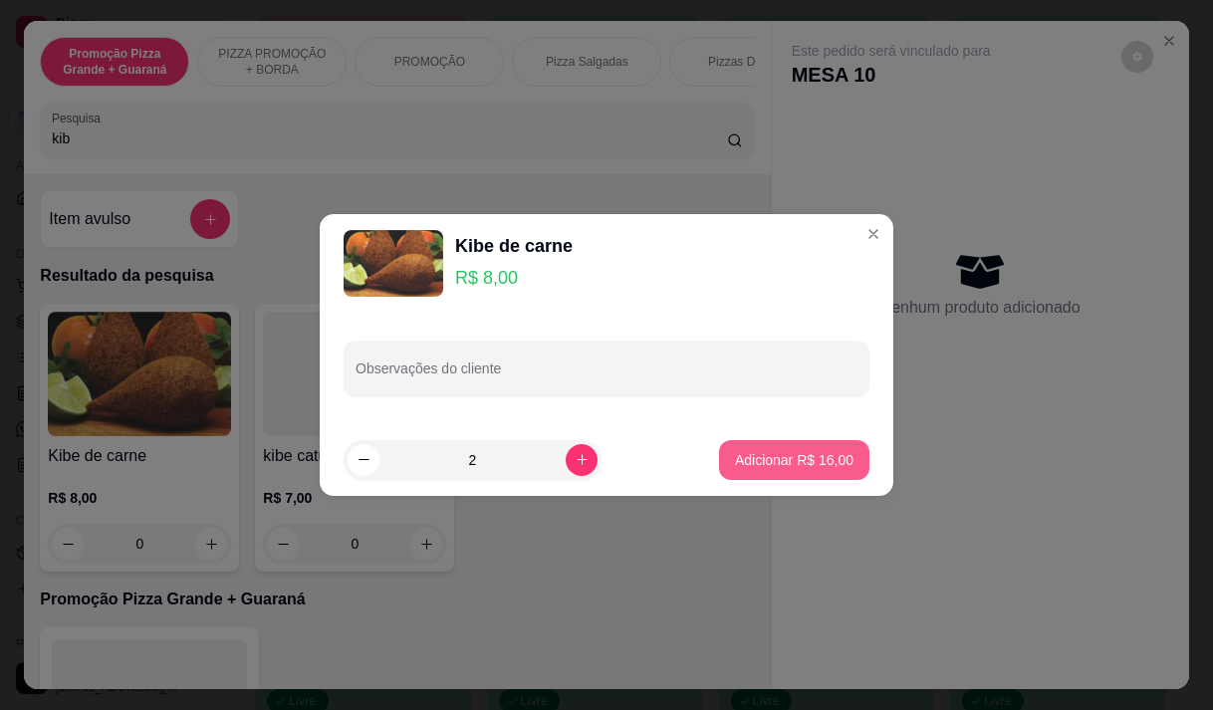
click at [719, 455] on button "Adicionar R$ 16,00" at bounding box center [794, 460] width 150 height 40
type input "2"
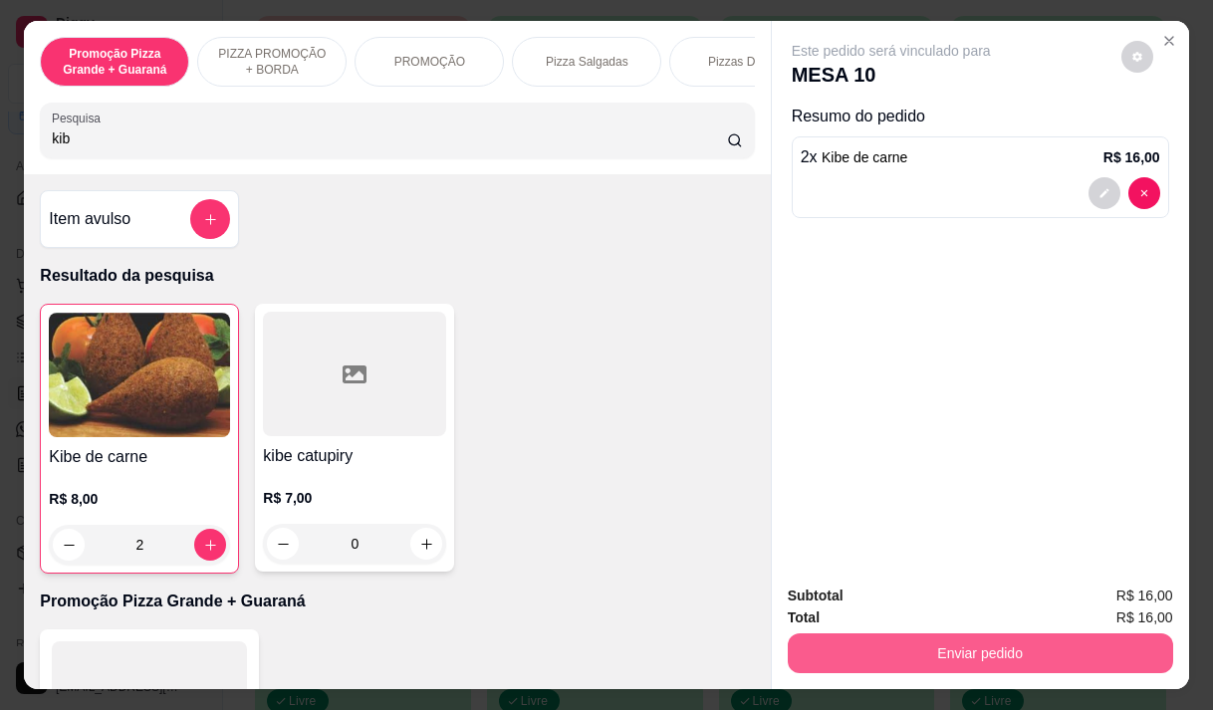
click at [906, 656] on button "Enviar pedido" at bounding box center [980, 653] width 385 height 40
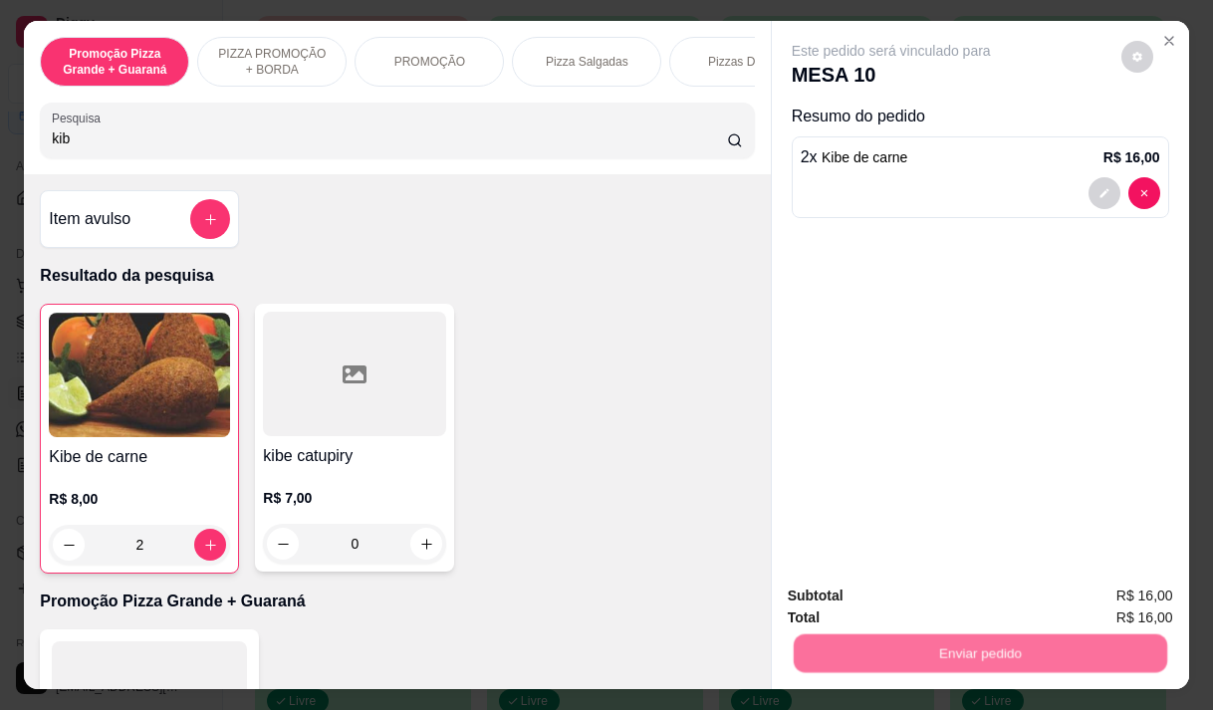
click at [1107, 589] on button "Enviar pedido" at bounding box center [1120, 597] width 113 height 38
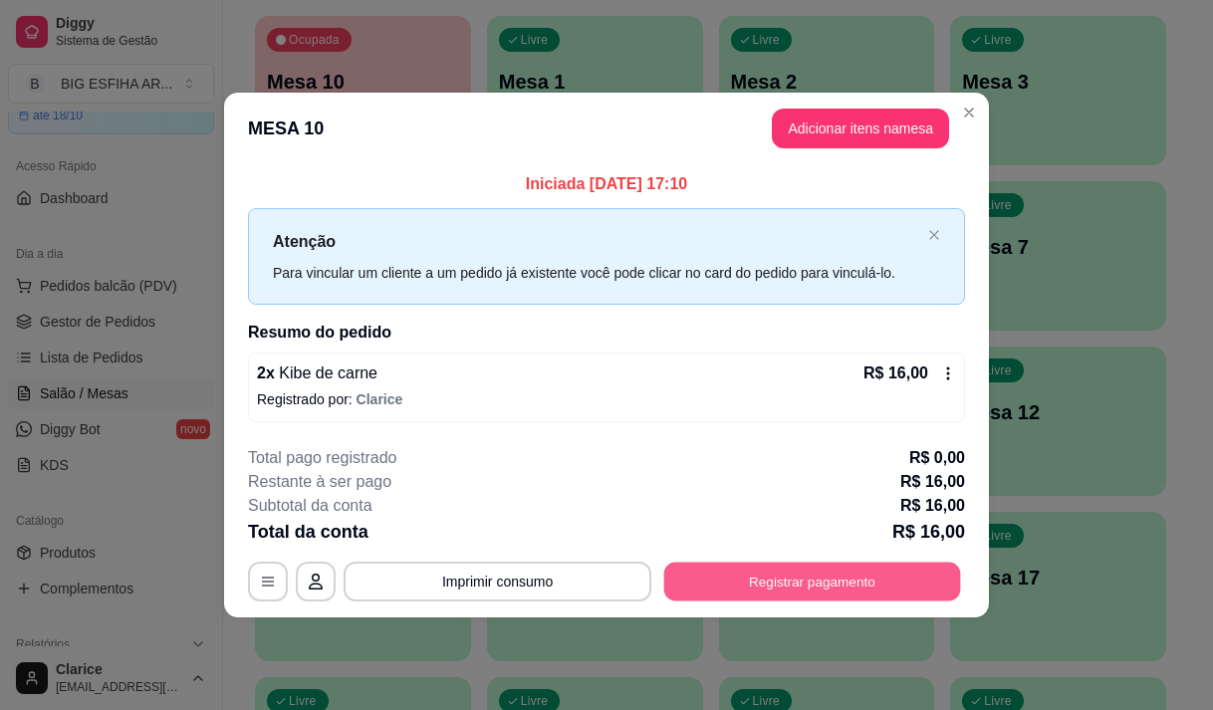
click at [839, 574] on button "Registrar pagamento" at bounding box center [812, 582] width 297 height 39
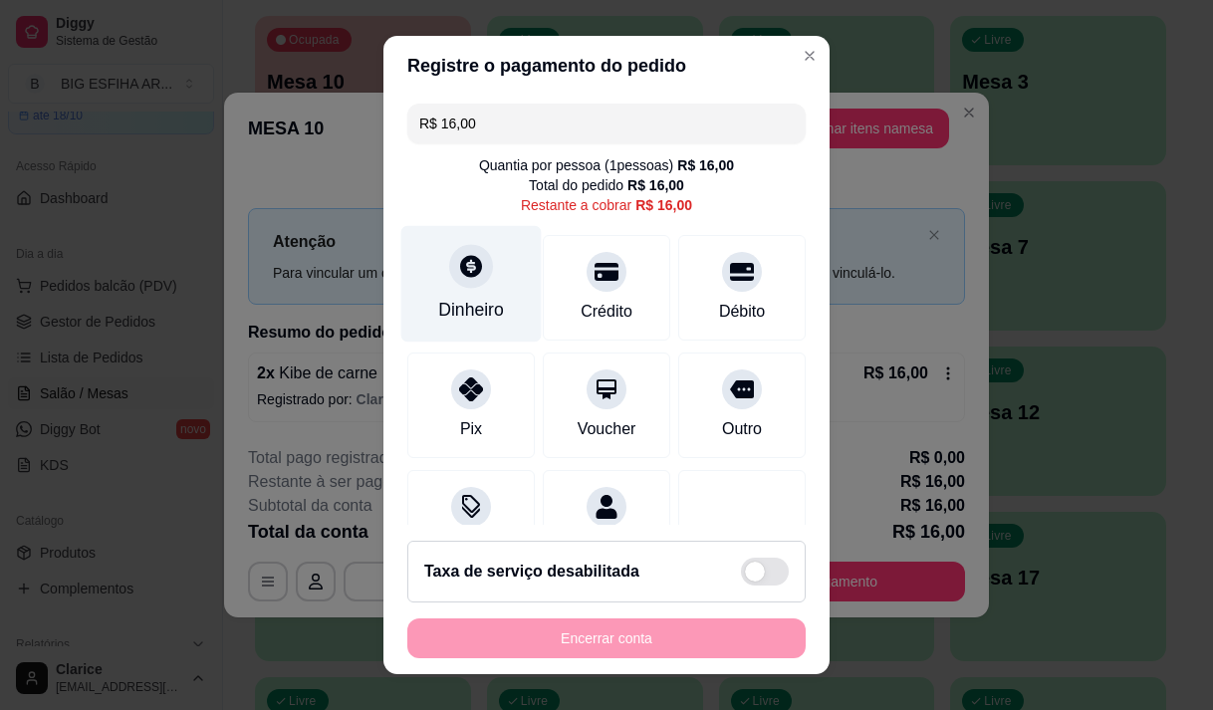
click at [443, 305] on div "Dinheiro" at bounding box center [471, 310] width 66 height 26
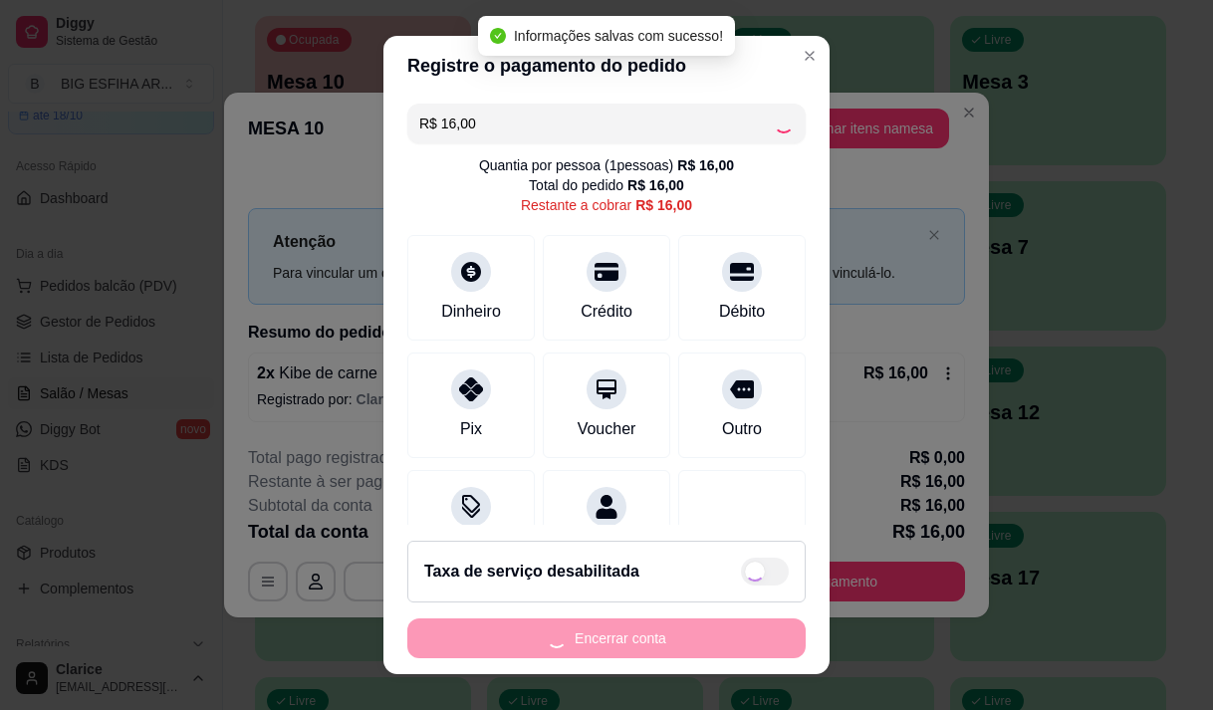
type input "R$ 0,00"
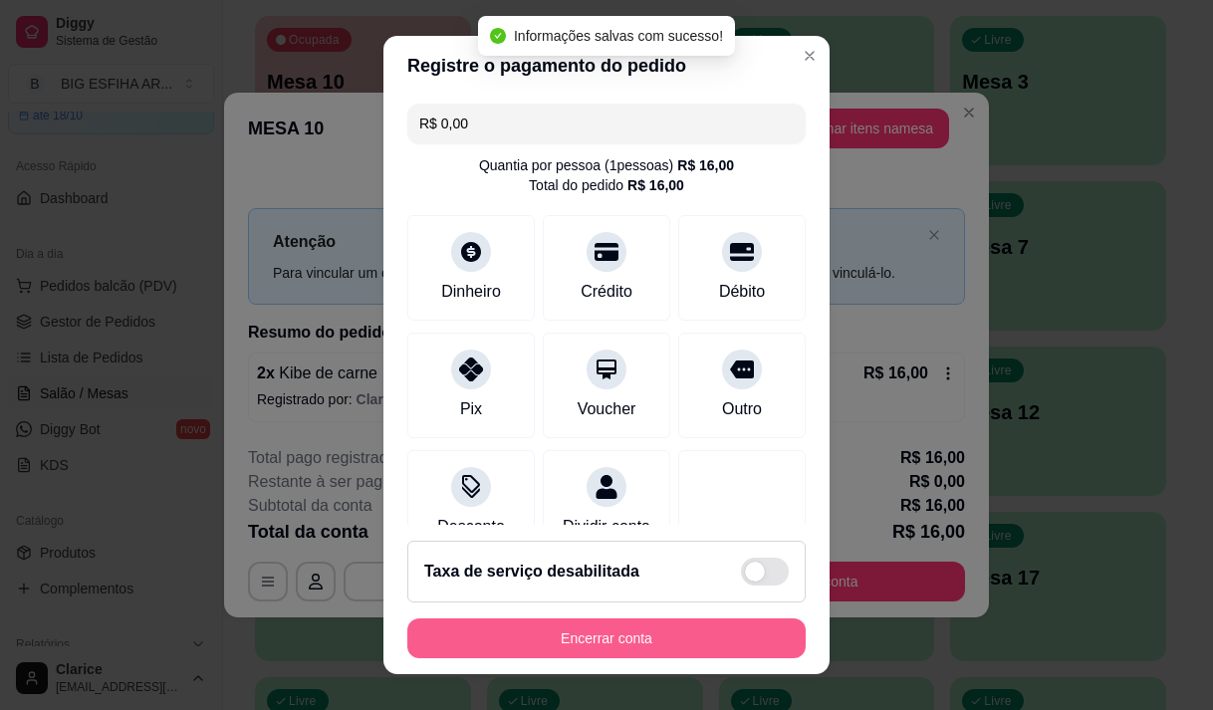
click at [644, 631] on button "Encerrar conta" at bounding box center [606, 638] width 398 height 40
